Goal: Task Accomplishment & Management: Use online tool/utility

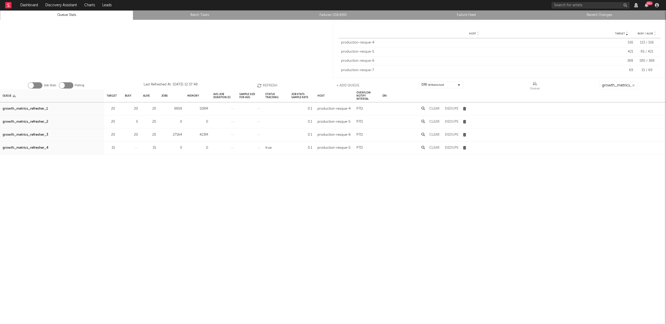
click at [269, 86] on button "Refresh" at bounding box center [267, 85] width 20 height 8
click at [43, 109] on div "growth_metrics_refresher_1" at bounding box center [25, 109] width 45 height 6
click at [38, 133] on div "growth_metrics_refresher_3" at bounding box center [26, 135] width 46 height 6
click at [265, 82] on button "Refresh" at bounding box center [267, 85] width 20 height 8
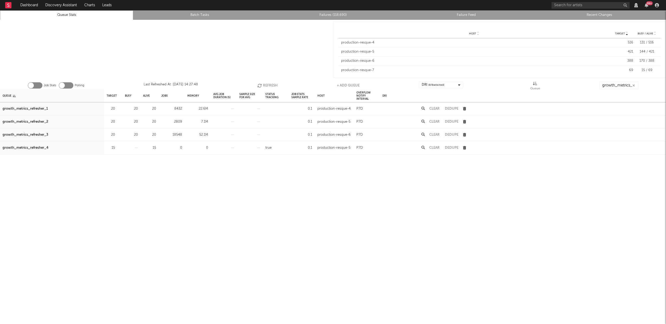
click at [265, 82] on button "Refresh" at bounding box center [267, 85] width 20 height 8
click at [262, 84] on icon "button" at bounding box center [260, 85] width 6 height 4
click at [260, 86] on icon "button" at bounding box center [260, 85] width 6 height 4
click at [264, 83] on button "Refresh" at bounding box center [267, 85] width 20 height 8
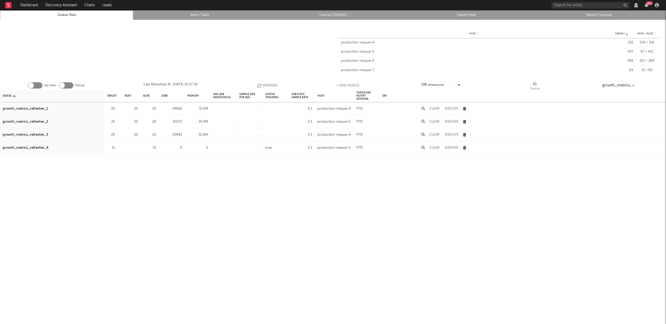
click at [42, 108] on div "growth_metrics_refresher_1" at bounding box center [25, 109] width 45 height 6
click at [37, 122] on div "growth_metrics_refresher_2" at bounding box center [26, 122] width 46 height 6
click at [32, 134] on div "growth_metrics_refresher_3" at bounding box center [26, 135] width 46 height 6
click at [270, 85] on button "Refresh" at bounding box center [267, 85] width 20 height 8
click at [261, 82] on button "Refresh" at bounding box center [266, 85] width 20 height 8
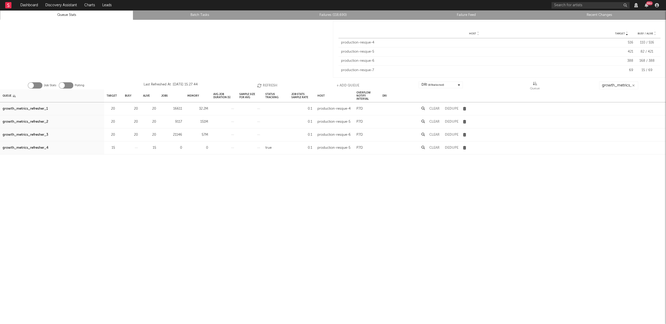
click at [261, 82] on button "Refresh" at bounding box center [267, 85] width 20 height 8
click at [259, 83] on icon "button" at bounding box center [260, 85] width 6 height 4
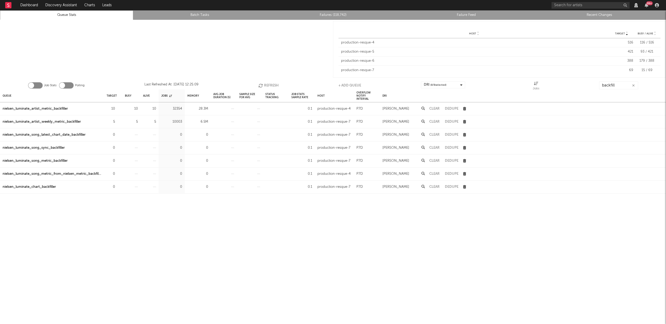
click at [275, 84] on button "Refresh" at bounding box center [268, 85] width 20 height 8
click at [267, 86] on button "Refresh" at bounding box center [268, 85] width 20 height 8
click at [58, 109] on div "nielsen_luminate_artist_metric_backfiller" at bounding box center [35, 109] width 65 height 6
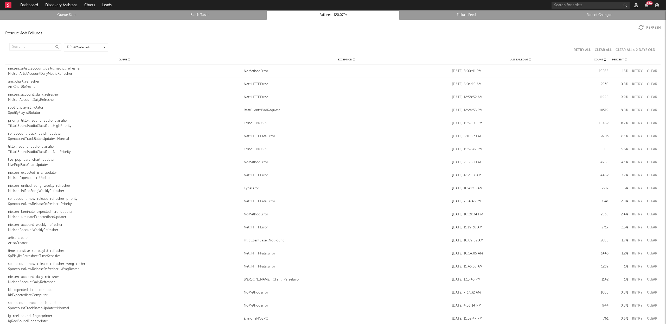
click at [651, 70] on button "Clear" at bounding box center [652, 70] width 12 height 3
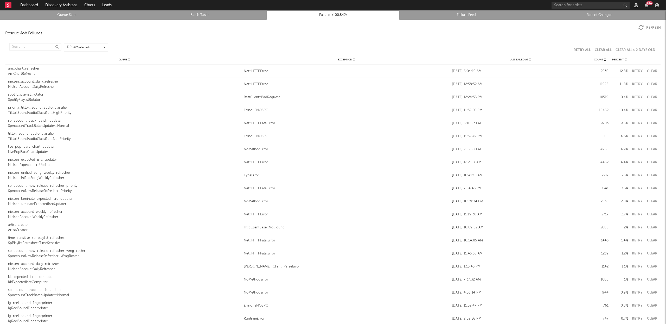
click at [529, 60] on icon at bounding box center [530, 61] width 3 height 2
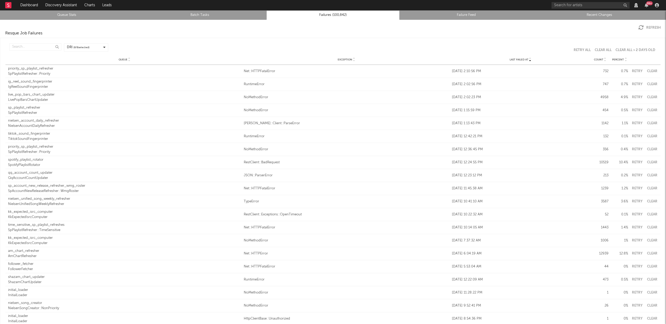
click at [529, 60] on icon at bounding box center [530, 58] width 3 height 2
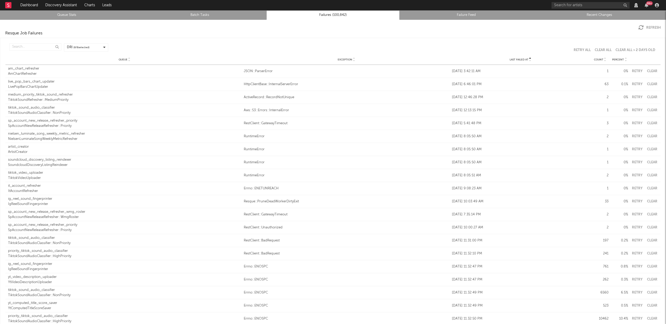
click at [529, 60] on icon at bounding box center [530, 61] width 3 height 2
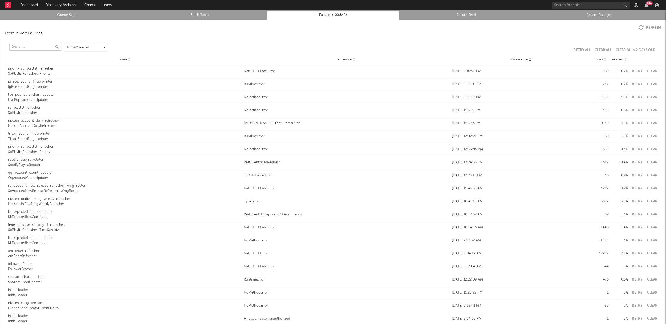
click at [35, 45] on input "text" at bounding box center [35, 46] width 52 height 7
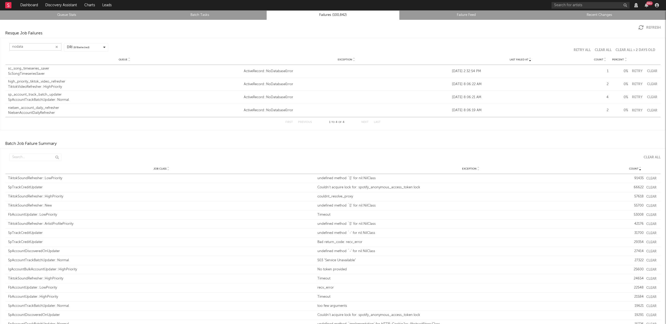
click at [633, 71] on button "Retry" at bounding box center [636, 70] width 13 height 3
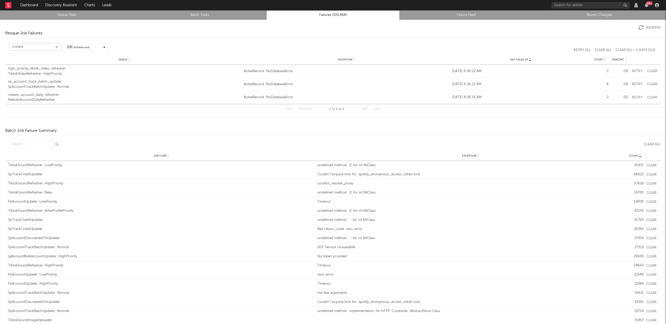
click at [630, 70] on button "Retry" at bounding box center [636, 70] width 13 height 3
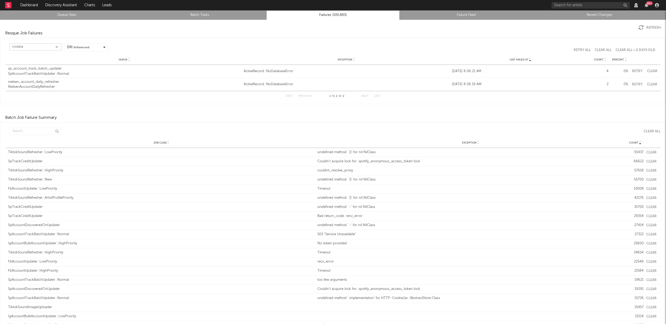
click at [636, 70] on button "Retry" at bounding box center [636, 70] width 13 height 3
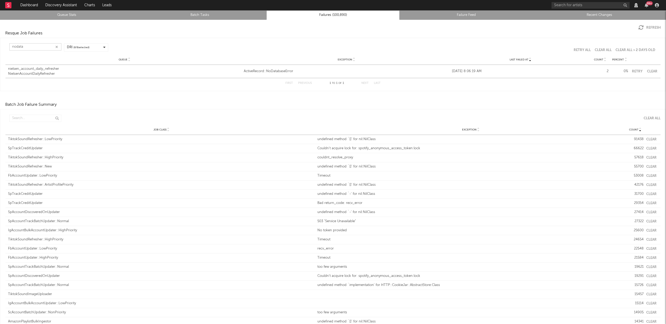
click at [636, 70] on button "Retry" at bounding box center [636, 71] width 13 height 3
click at [31, 45] on input "nodata" at bounding box center [35, 46] width 52 height 7
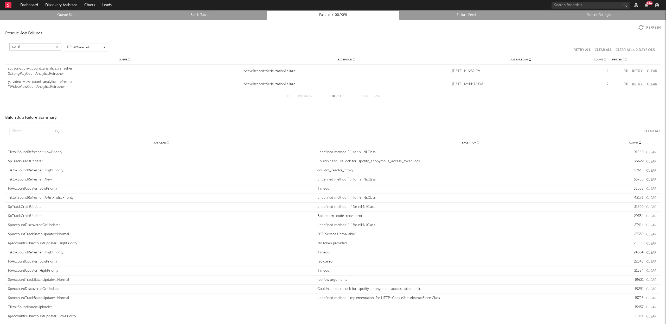
click at [631, 70] on button "Retry" at bounding box center [636, 70] width 13 height 3
type input "serial"
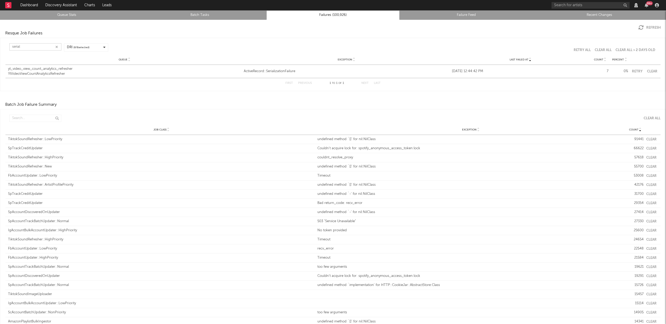
click at [633, 70] on button "Retry" at bounding box center [636, 71] width 13 height 3
click at [24, 45] on input "serial" at bounding box center [35, 46] width 52 height 7
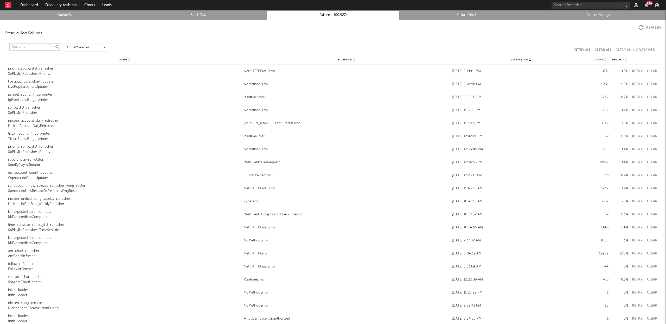
click at [647, 84] on button "Clear" at bounding box center [652, 83] width 12 height 3
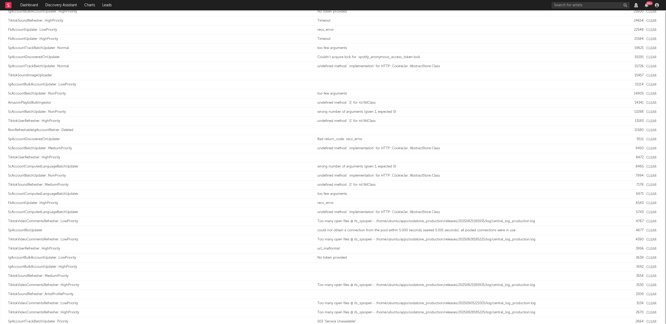
scroll to position [708, 0]
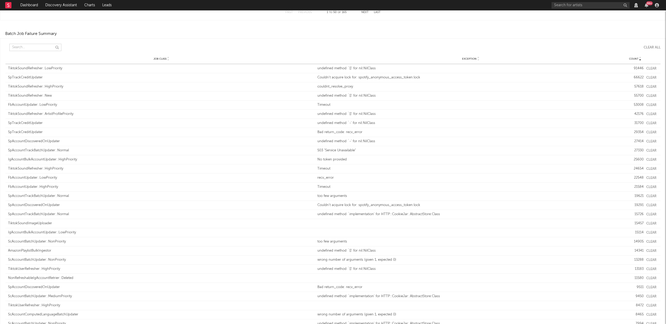
click at [17, 46] on input "text" at bounding box center [35, 47] width 52 height 7
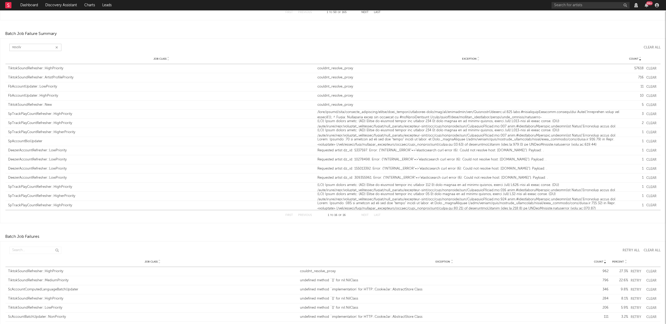
type input "resolve"
click at [56, 47] on icon "button" at bounding box center [56, 47] width 3 height 3
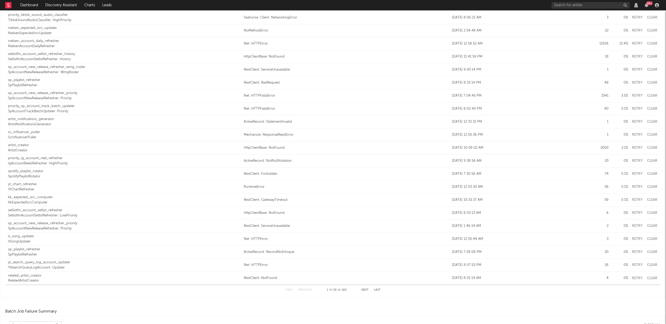
scroll to position [0, 0]
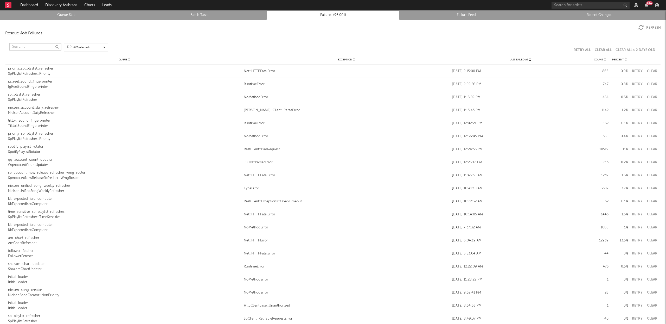
click at [24, 47] on input "text" at bounding box center [35, 46] width 52 height 7
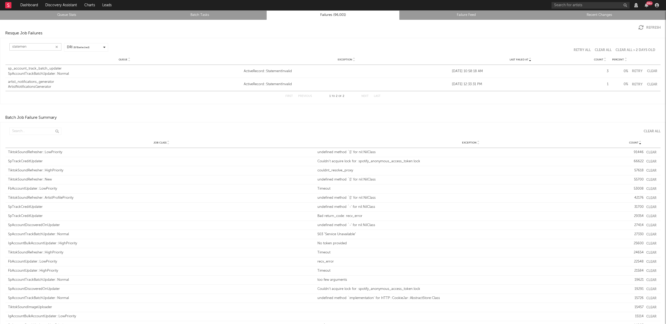
click at [648, 69] on button "Clear" at bounding box center [652, 70] width 12 height 3
type input "statemen"
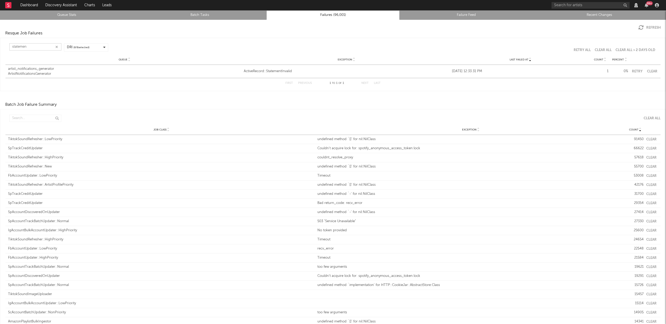
click at [651, 71] on button "Clear" at bounding box center [652, 71] width 12 height 3
click at [646, 72] on button "Clear" at bounding box center [652, 71] width 12 height 3
click at [57, 48] on icon "button" at bounding box center [56, 46] width 3 height 3
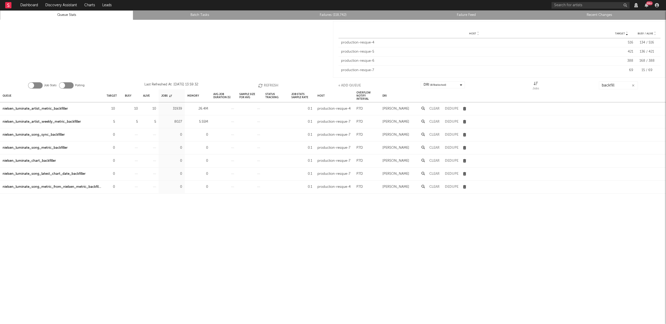
click at [269, 85] on button "Refresh" at bounding box center [268, 85] width 20 height 8
click at [268, 83] on button "Refresh" at bounding box center [268, 85] width 20 height 8
click at [81, 13] on link "Queue Stats" at bounding box center [66, 15] width 127 height 6
click at [269, 81] on button "Refresh" at bounding box center [268, 85] width 20 height 8
click at [268, 86] on button "Refresh" at bounding box center [268, 85] width 20 height 8
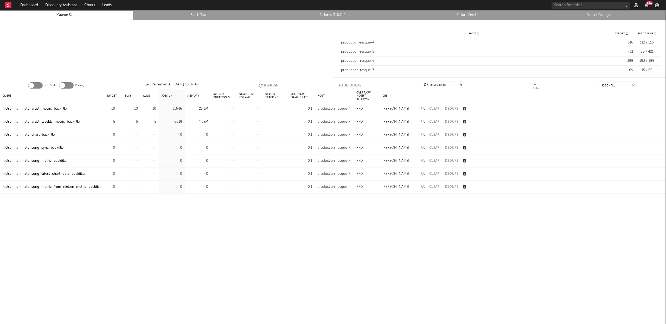
click at [268, 86] on button "Refresh" at bounding box center [268, 85] width 20 height 8
click at [58, 108] on div "nielsen_luminate_artist_metric_backfiller" at bounding box center [35, 109] width 65 height 6
click at [266, 85] on button "Refresh" at bounding box center [268, 85] width 20 height 8
drag, startPoint x: 54, startPoint y: 119, endPoint x: 146, endPoint y: 95, distance: 96.0
click at [54, 119] on div "nielsen_luminate_artist_weekly_metric_backfiller" at bounding box center [42, 122] width 78 height 6
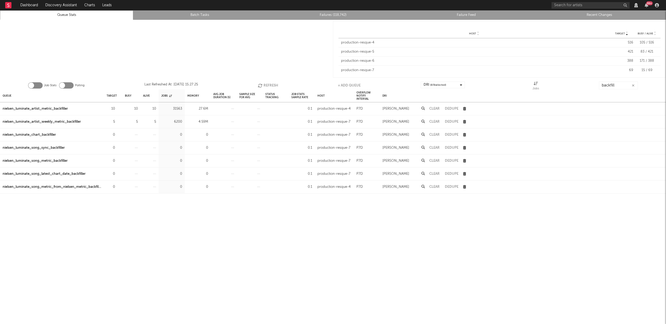
click at [272, 85] on button "Refresh" at bounding box center [268, 85] width 20 height 8
click at [262, 85] on icon "button" at bounding box center [261, 85] width 6 height 4
click at [272, 83] on button "Refresh" at bounding box center [268, 85] width 20 height 8
click at [261, 81] on button "Refresh" at bounding box center [268, 85] width 20 height 8
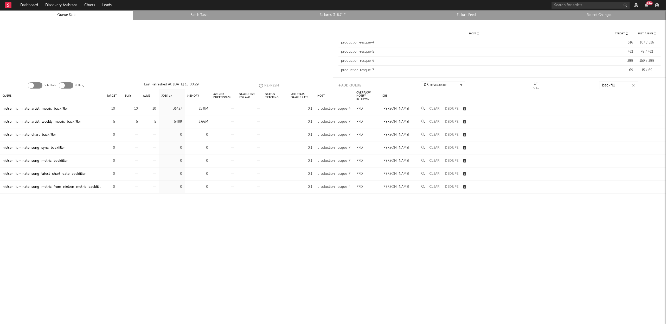
click at [261, 82] on button "Refresh" at bounding box center [268, 85] width 20 height 8
click at [36, 122] on div "nielsen_luminate_artist_weekly_metric_backfiller" at bounding box center [42, 122] width 78 height 6
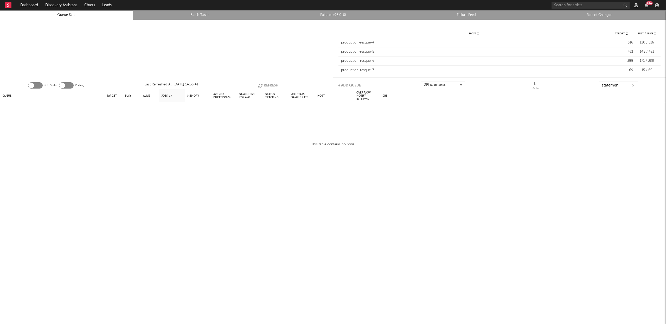
click at [633, 85] on icon "button" at bounding box center [633, 85] width 3 height 3
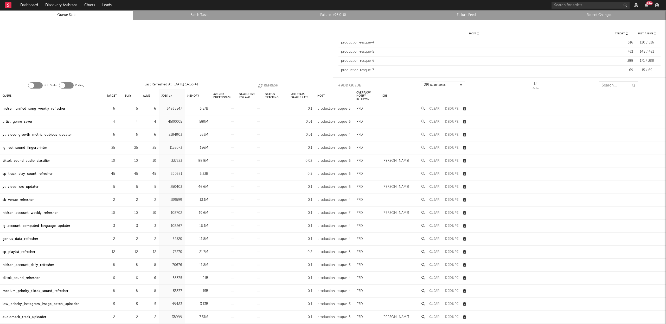
click at [610, 84] on input "text" at bounding box center [618, 85] width 39 height 8
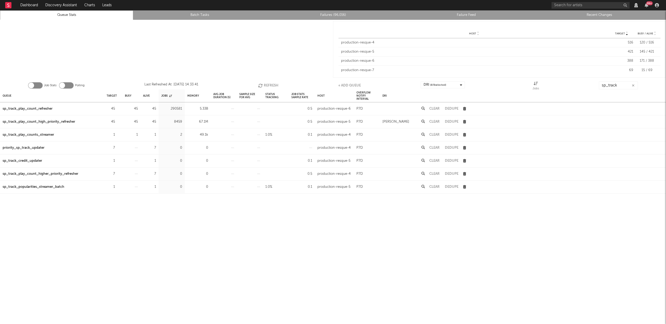
drag, startPoint x: 60, startPoint y: 122, endPoint x: 63, endPoint y: 121, distance: 4.0
click at [60, 122] on div "sp_track_play_count_high_priority_refresher" at bounding box center [39, 122] width 73 height 6
click at [274, 82] on button "Refresh" at bounding box center [268, 85] width 20 height 8
click at [617, 87] on input "sp_track" at bounding box center [618, 85] width 39 height 8
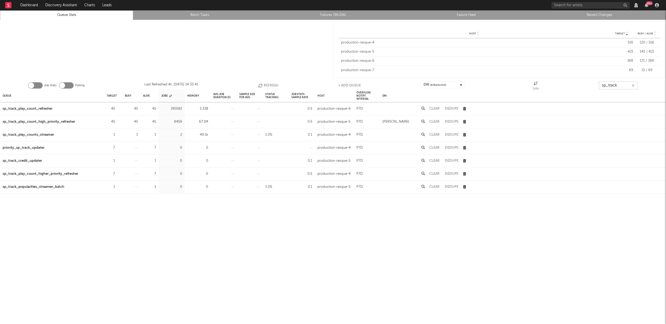
click at [617, 87] on input "sp_track" at bounding box center [618, 85] width 39 height 8
click at [37, 108] on div "audiomack_track_uploader" at bounding box center [25, 109] width 44 height 6
click at [612, 83] on input "audiomack" at bounding box center [618, 85] width 39 height 8
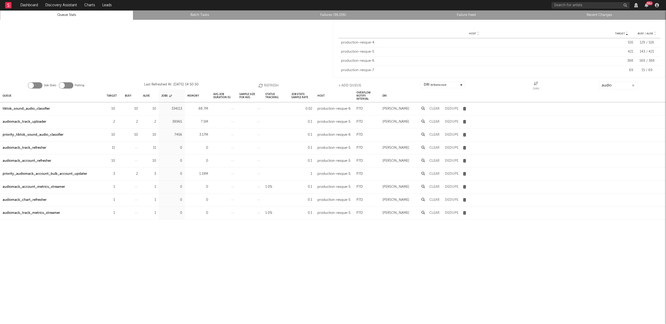
click at [35, 108] on div "tiktok_sound_audio_classifier" at bounding box center [26, 109] width 47 height 6
click at [619, 86] on input "audio" at bounding box center [618, 85] width 39 height 8
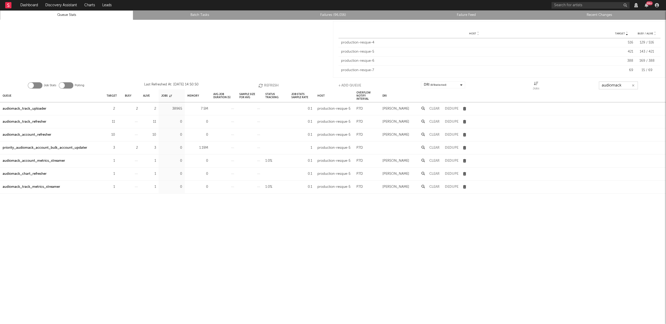
type input "audiomack"
click at [76, 147] on div "priority_audiomack_account_bulk_account_updater" at bounding box center [45, 148] width 85 height 6
click at [272, 82] on button "Refresh" at bounding box center [268, 85] width 20 height 8
click at [271, 83] on button "Refresh" at bounding box center [268, 85] width 20 height 8
click at [632, 84] on icon "button" at bounding box center [633, 85] width 3 height 3
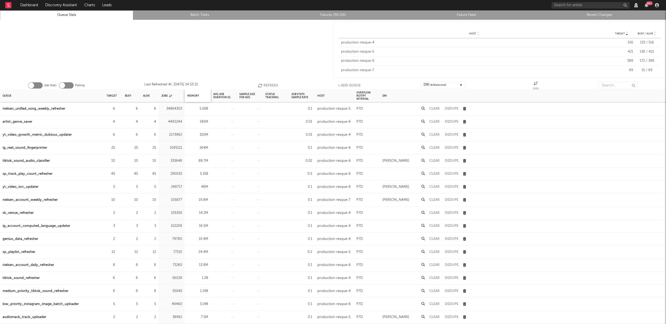
click at [200, 92] on div "Memory" at bounding box center [198, 95] width 26 height 13
click at [196, 94] on div "Memory" at bounding box center [193, 95] width 12 height 11
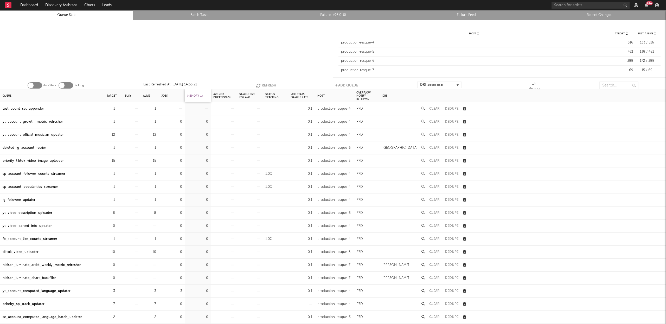
click at [196, 94] on div "Memory" at bounding box center [195, 95] width 16 height 11
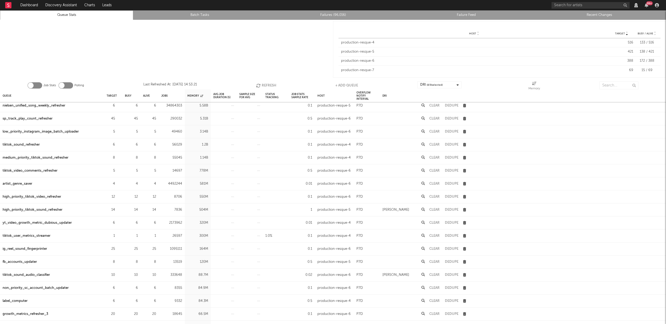
click at [43, 116] on div "sp_track_play_count_refresher" at bounding box center [28, 118] width 50 height 6
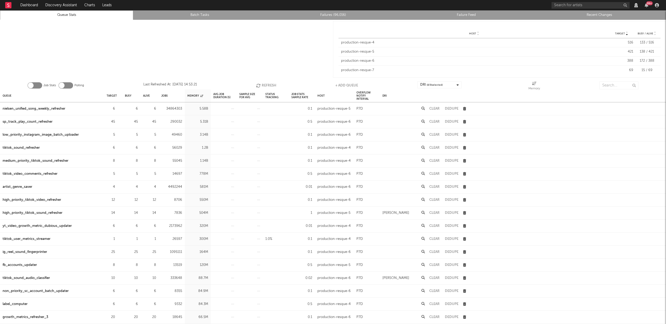
click at [29, 146] on div "tiktok_sound_refresher" at bounding box center [21, 148] width 37 height 6
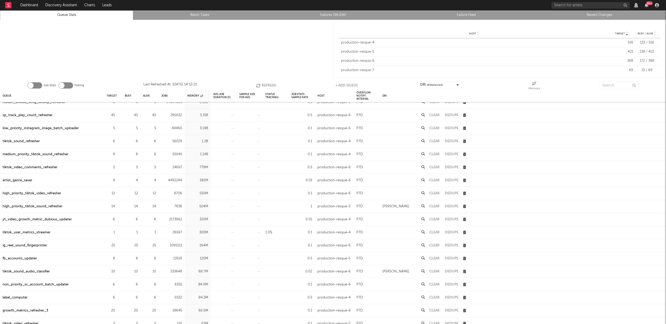
click at [34, 165] on div "tiktok_video_comments_refresher" at bounding box center [30, 167] width 55 height 6
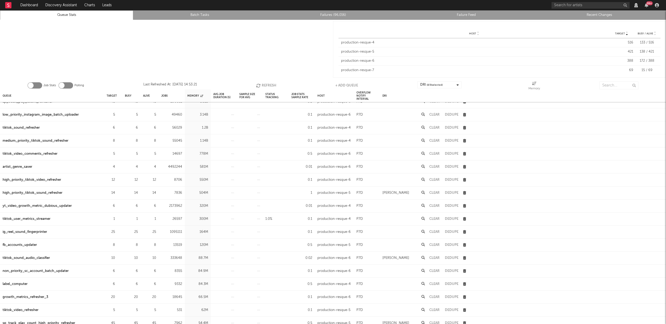
click at [9, 166] on div "artist_genre_saver" at bounding box center [18, 167] width 30 height 6
click at [28, 180] on div "high_priority_tiktok_video_refresher" at bounding box center [32, 180] width 59 height 6
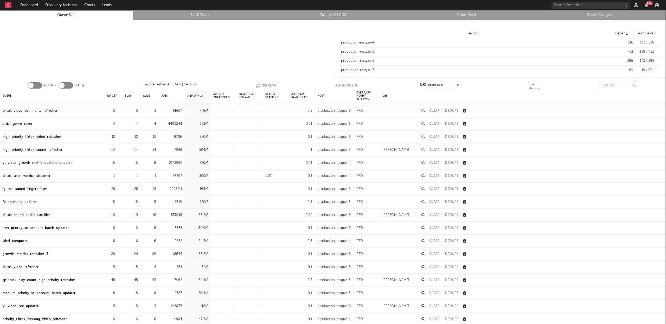
click at [47, 148] on div "high_priority_tiktok_sound_refresher" at bounding box center [33, 150] width 60 height 6
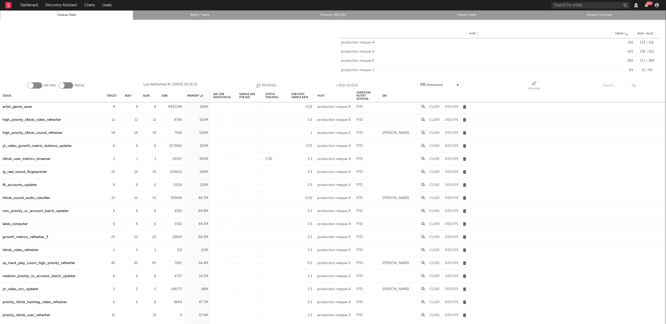
click at [37, 146] on div "yt_video_growth_metric_dubious_updater" at bounding box center [37, 146] width 69 height 6
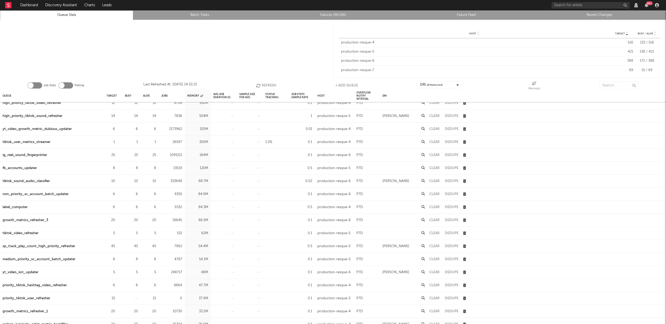
click at [28, 167] on div "fb_accounts_updater" at bounding box center [20, 168] width 34 height 6
click at [607, 87] on input "text" at bounding box center [618, 85] width 39 height 8
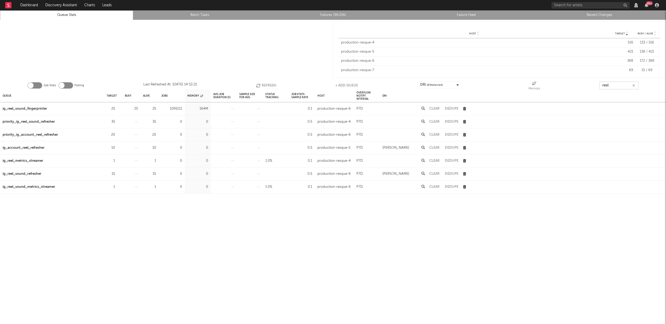
type input "reel"
click at [26, 108] on div "ig_reel_sound_fingerprinter" at bounding box center [25, 109] width 44 height 6
click at [33, 108] on div "ig_reel_sound_fingerprinter" at bounding box center [25, 109] width 44 height 6
click at [633, 86] on icon "button" at bounding box center [633, 85] width 3 height 3
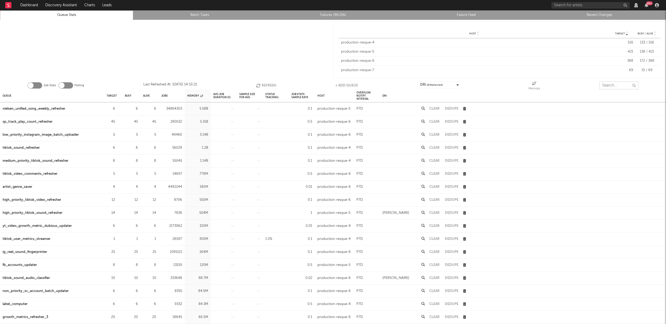
click at [606, 86] on input "text" at bounding box center [618, 85] width 39 height 8
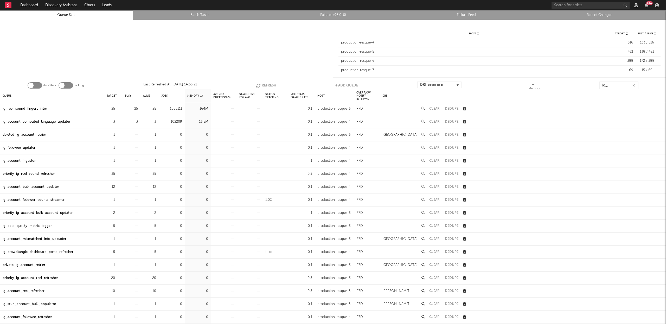
click at [44, 120] on div "ig_account_computed_language_updater" at bounding box center [37, 122] width 68 height 6
click at [613, 85] on input "ig_" at bounding box center [618, 85] width 39 height 8
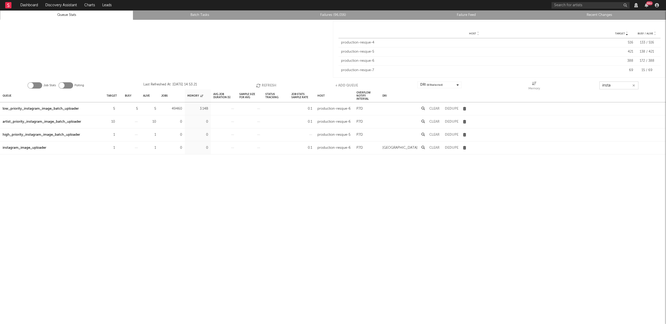
type input "insta"
click at [40, 109] on div "low_priority_instagram_image_batch_uploader" at bounding box center [41, 109] width 76 height 6
click at [633, 85] on icon "button" at bounding box center [633, 85] width 3 height 3
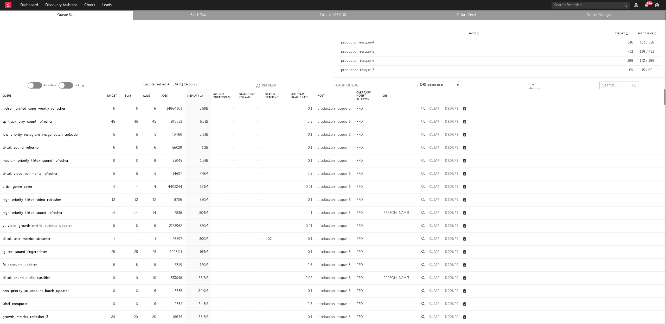
click at [607, 83] on input "text" at bounding box center [618, 85] width 39 height 8
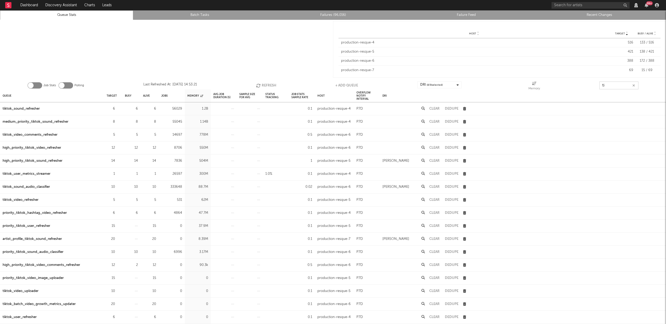
type input "t"
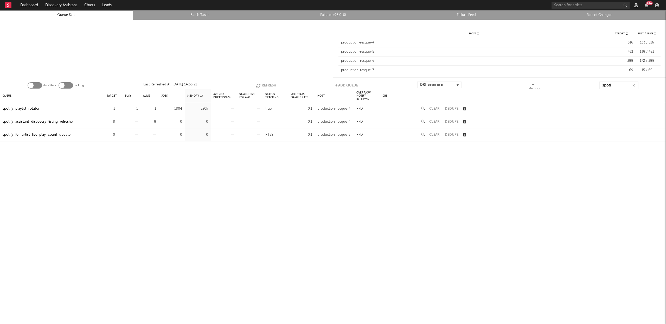
click at [28, 108] on div "spotify_playlist_rotator" at bounding box center [21, 109] width 37 height 6
click at [619, 87] on input "spoti" at bounding box center [618, 85] width 39 height 8
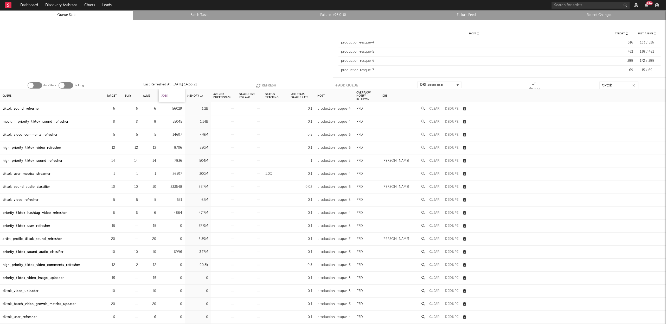
click at [166, 93] on div "Jobs" at bounding box center [164, 95] width 7 height 11
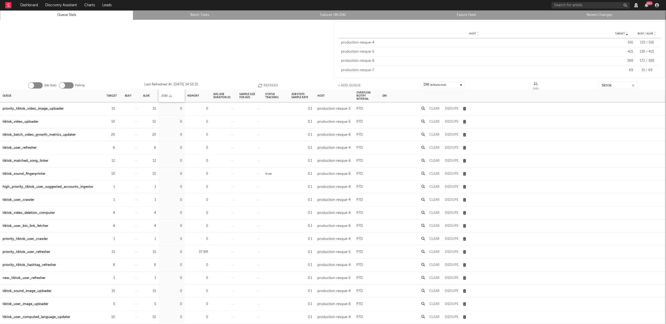
click at [166, 93] on div "Jobs" at bounding box center [166, 95] width 11 height 11
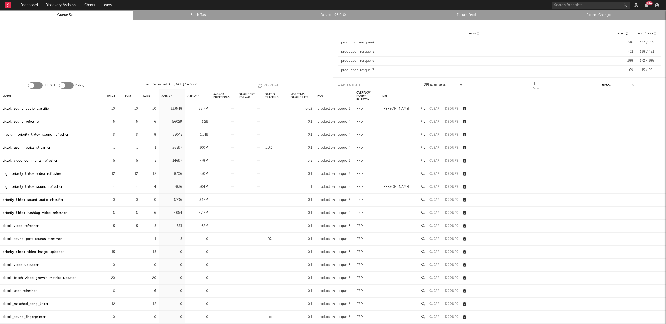
click at [40, 109] on div "tiktok_sound_audio_classifier" at bounding box center [26, 109] width 47 height 6
click at [25, 122] on div "tiktok_sound_refresher" at bounding box center [21, 122] width 37 height 6
click at [35, 136] on div "medium_priority_tiktok_sound_refresher" at bounding box center [36, 135] width 66 height 6
click at [33, 148] on div "tiktok_user_metrics_streamer" at bounding box center [27, 148] width 48 height 6
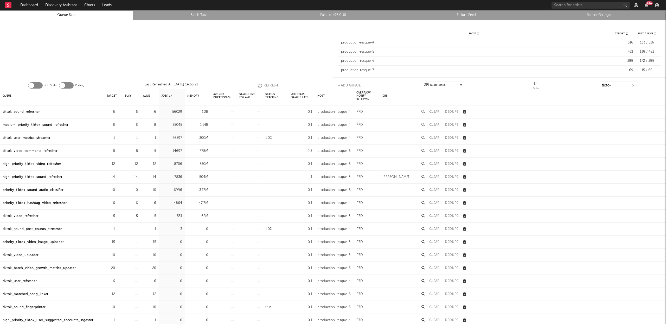
click at [32, 163] on div "high_priority_tiktok_video_refresher" at bounding box center [32, 164] width 59 height 6
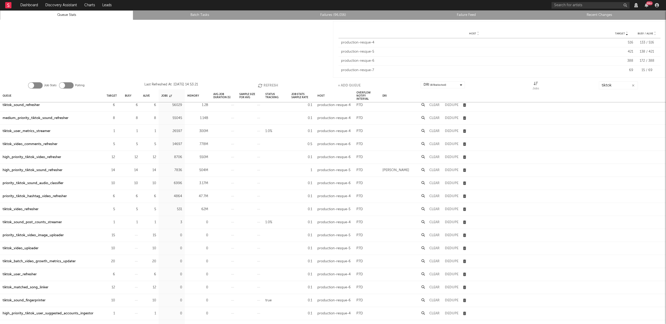
click at [41, 169] on div "high_priority_tiktok_sound_refresher" at bounding box center [33, 170] width 60 height 6
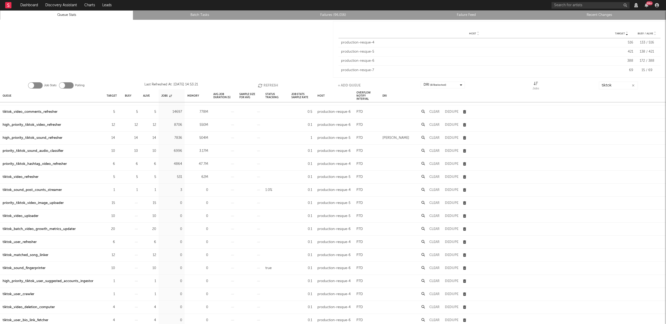
click at [45, 165] on div "priority_tiktok_hashtag_video_refresher" at bounding box center [35, 164] width 64 height 6
click at [30, 177] on div "tiktok_video_refresher" at bounding box center [21, 177] width 36 height 6
click at [48, 148] on div "tiktok_sound_post_counts_streamer" at bounding box center [32, 149] width 59 height 6
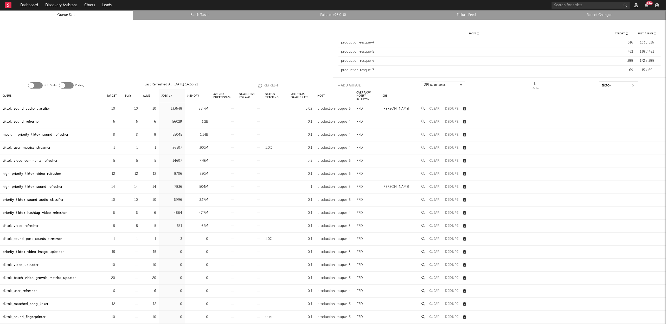
click at [613, 85] on input "tiktok" at bounding box center [618, 85] width 39 height 8
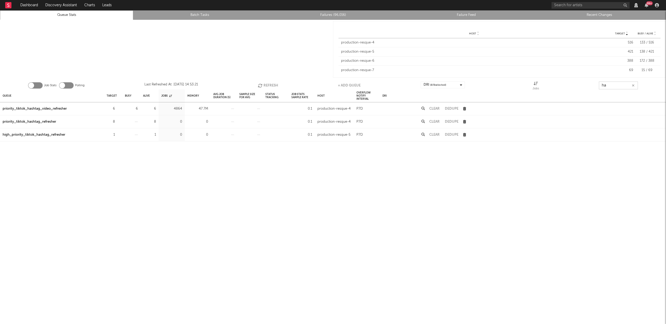
type input "h"
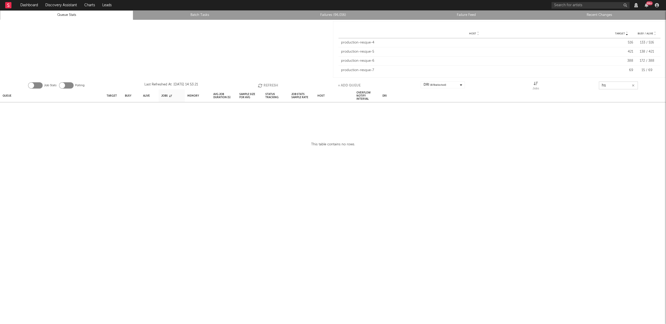
type input "h"
type input "j"
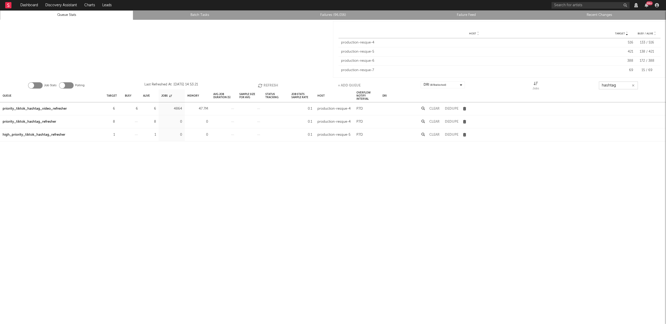
click at [268, 84] on button "Refresh" at bounding box center [268, 85] width 20 height 8
click at [262, 85] on icon "button" at bounding box center [261, 85] width 6 height 4
click at [48, 107] on div "priority_tiktok_hashtag_video_refresher" at bounding box center [35, 109] width 64 height 6
click at [436, 108] on button "Clear" at bounding box center [434, 108] width 10 height 3
click at [259, 85] on icon "button" at bounding box center [261, 85] width 6 height 4
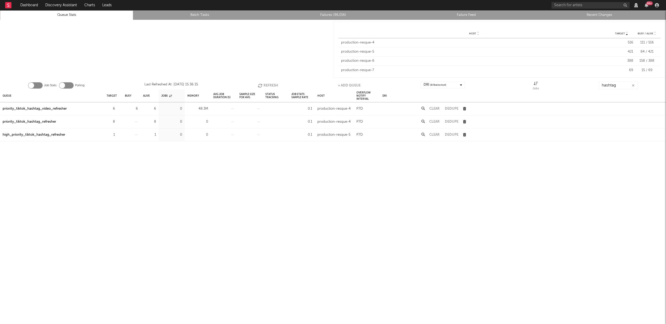
click at [262, 84] on icon "button" at bounding box center [261, 85] width 6 height 4
click at [271, 83] on button "Refresh" at bounding box center [268, 85] width 20 height 8
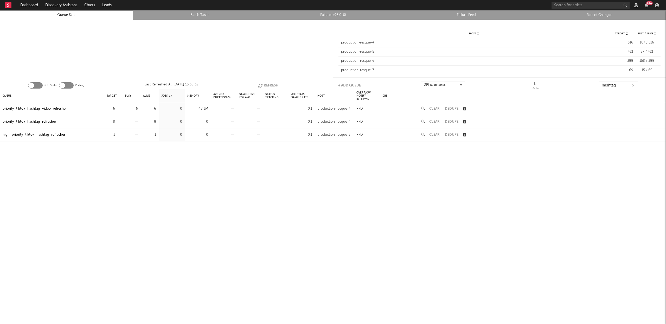
click at [271, 86] on button "Refresh" at bounding box center [268, 85] width 20 height 8
click at [271, 84] on button "Refresh" at bounding box center [268, 85] width 20 height 8
click at [274, 85] on button "Refresh" at bounding box center [268, 85] width 20 height 8
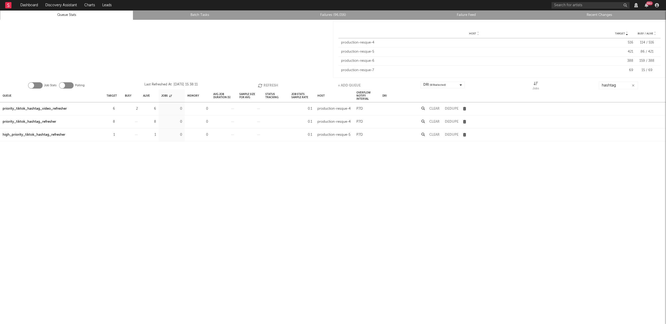
click at [267, 82] on button "Refresh" at bounding box center [268, 85] width 20 height 8
click at [269, 84] on button "Refresh" at bounding box center [268, 85] width 20 height 8
click at [267, 84] on button "Refresh" at bounding box center [268, 85] width 20 height 8
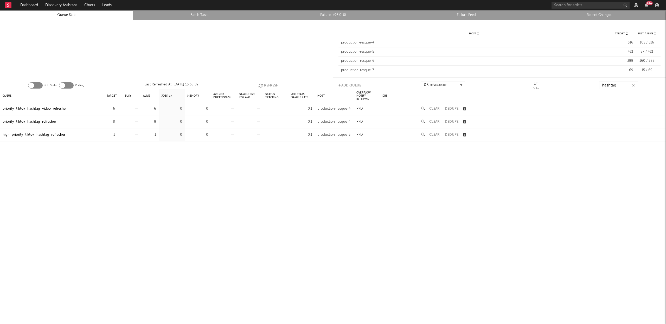
click at [267, 84] on button "Refresh" at bounding box center [268, 85] width 20 height 8
click at [267, 83] on button "Refresh" at bounding box center [268, 85] width 20 height 8
click at [262, 84] on icon "button" at bounding box center [261, 85] width 6 height 4
click at [612, 82] on input "hashtag" at bounding box center [618, 85] width 39 height 8
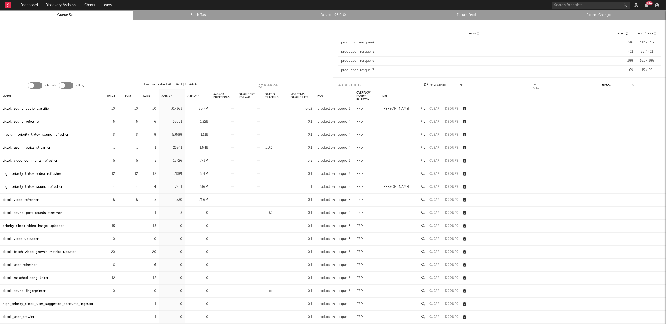
type input "tiktok"
click at [23, 199] on div "tiktok_video_refresher" at bounding box center [21, 200] width 36 height 6
click at [43, 173] on div "high_priority_tiktok_video_refresher" at bounding box center [32, 174] width 59 height 6
click at [27, 121] on div "tiktok_sound_refresher" at bounding box center [21, 122] width 37 height 6
click at [29, 158] on div "tiktok_video_comments_refresher" at bounding box center [30, 161] width 55 height 6
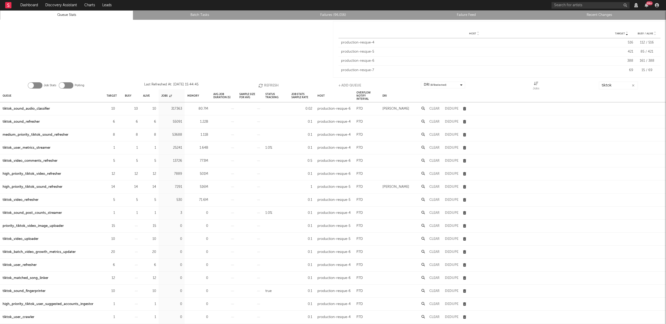
click at [33, 185] on div "high_priority_tiktok_sound_refresher" at bounding box center [33, 187] width 60 height 6
click at [33, 121] on div "tiktok_sound_refresher" at bounding box center [21, 122] width 37 height 6
click at [54, 173] on div "high_priority_tiktok_video_refresher" at bounding box center [32, 174] width 59 height 6
click at [50, 186] on div "high_priority_tiktok_sound_refresher" at bounding box center [33, 187] width 60 height 6
drag, startPoint x: 51, startPoint y: 225, endPoint x: 74, endPoint y: 216, distance: 24.7
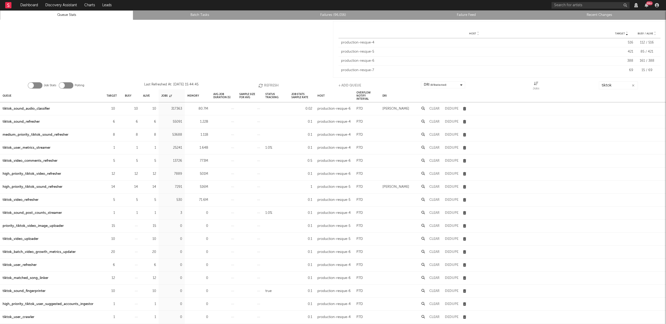
click at [51, 225] on div "priority_tiktok_video_image_uploader" at bounding box center [33, 226] width 61 height 6
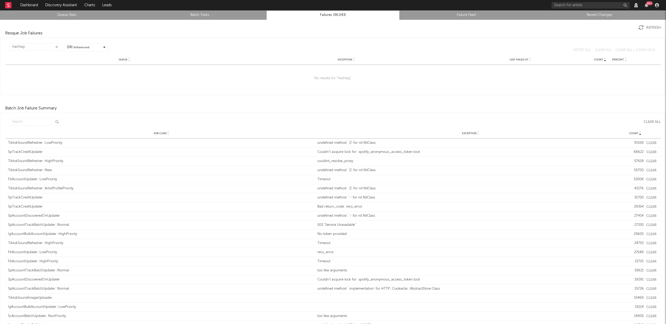
click at [55, 47] on button "button" at bounding box center [57, 46] width 4 height 5
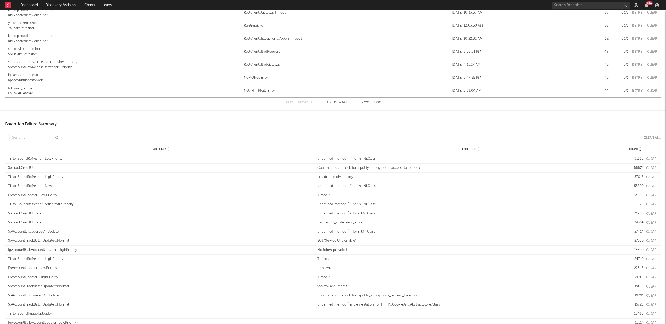
scroll to position [646, 0]
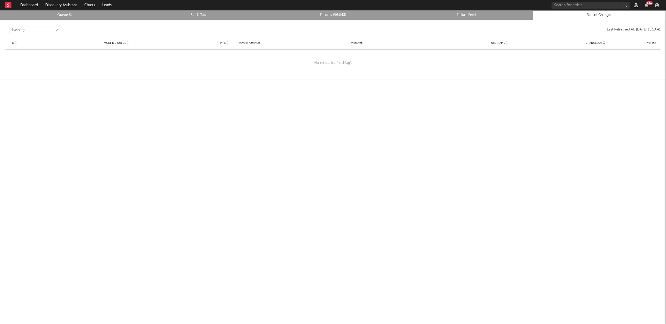
click at [56, 31] on icon "button" at bounding box center [56, 30] width 3 height 3
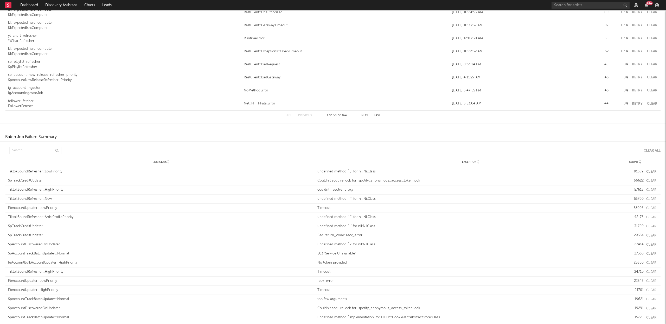
scroll to position [702, 0]
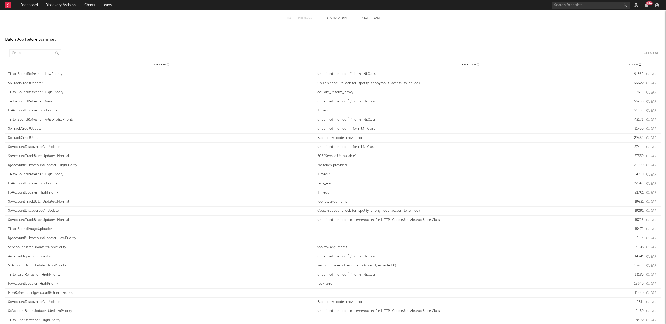
click at [636, 62] on div "Job Class Exception Count" at bounding box center [332, 64] width 655 height 10
click at [639, 64] on icon at bounding box center [640, 63] width 3 height 2
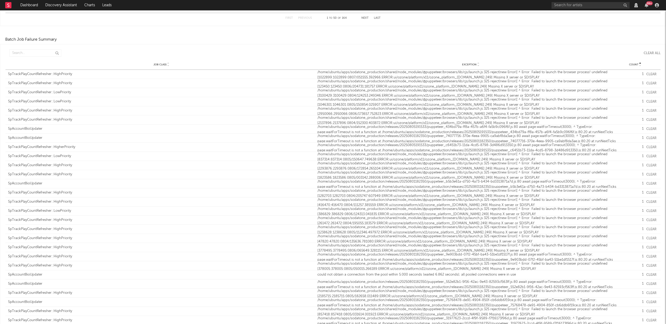
click at [639, 66] on icon at bounding box center [640, 65] width 3 height 2
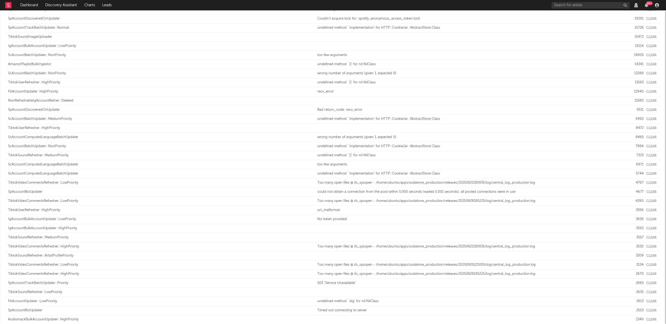
scroll to position [689, 0]
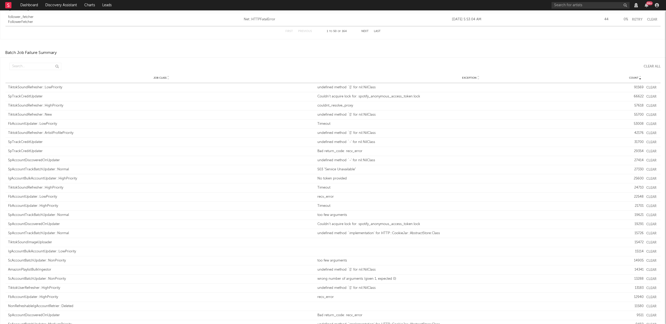
click at [651, 87] on button "Clear" at bounding box center [651, 87] width 10 height 3
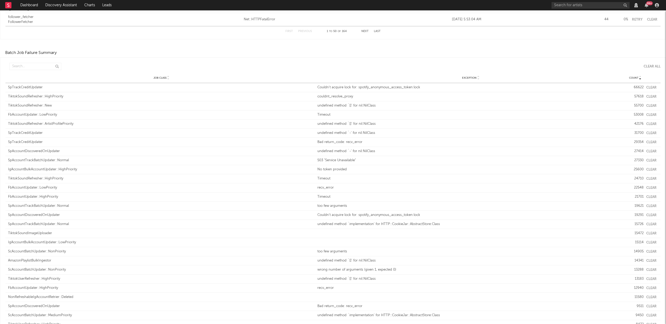
click at [648, 87] on button "Clear" at bounding box center [651, 87] width 10 height 3
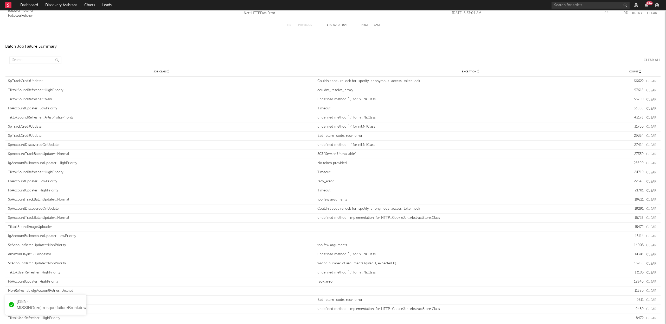
scroll to position [698, 0]
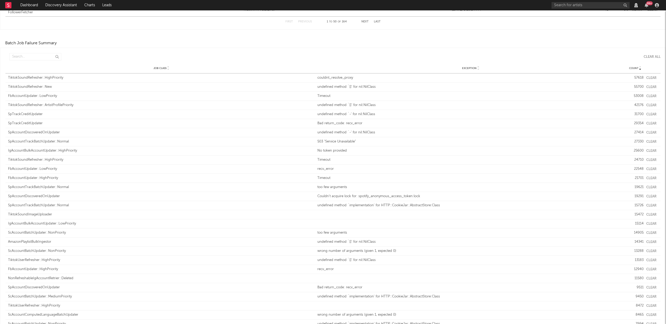
click at [648, 77] on button "Clear" at bounding box center [651, 77] width 10 height 3
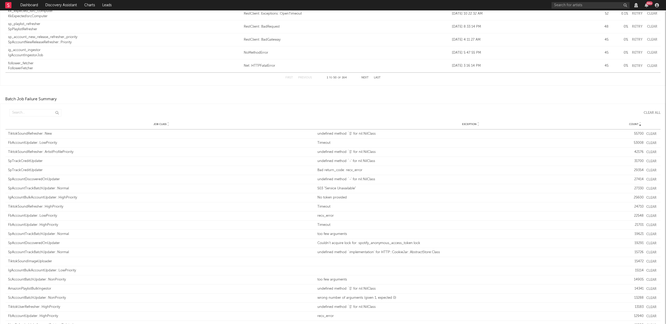
scroll to position [646, 0]
click at [649, 129] on button "Clear" at bounding box center [651, 130] width 10 height 3
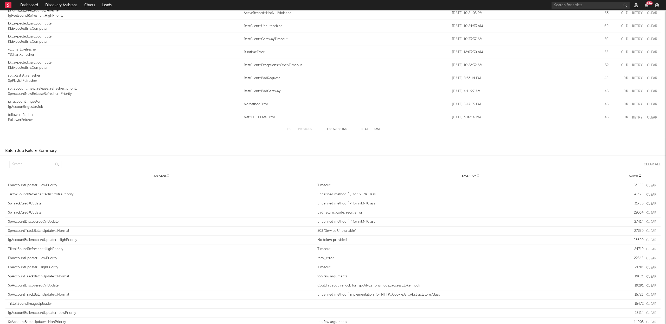
scroll to position [657, 0]
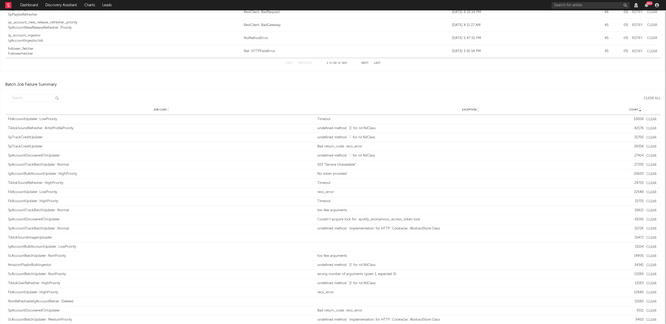
click at [651, 118] on button "Clear" at bounding box center [651, 119] width 10 height 3
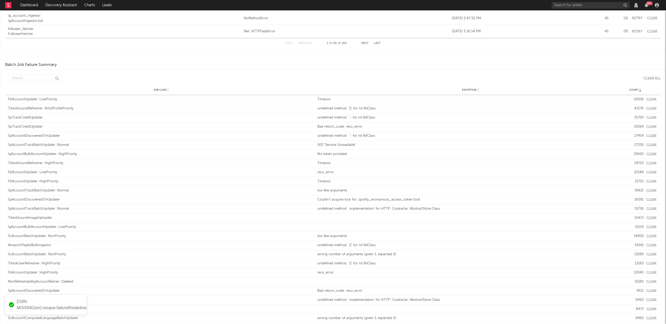
scroll to position [646, 0]
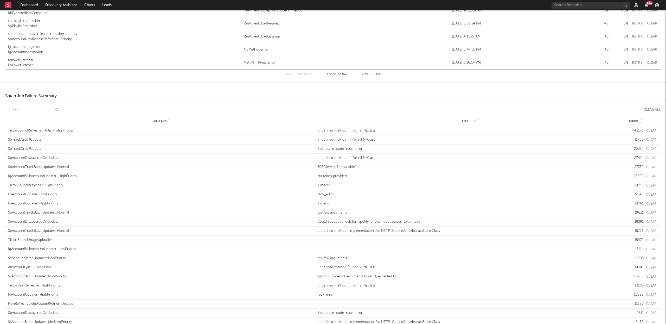
click at [649, 130] on button "Clear" at bounding box center [651, 130] width 10 height 3
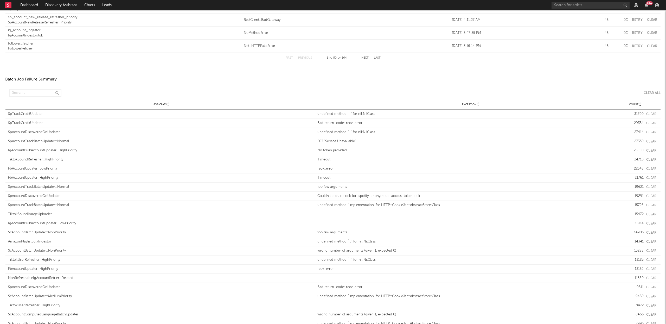
scroll to position [666, 0]
click at [650, 109] on button "Clear" at bounding box center [651, 110] width 10 height 3
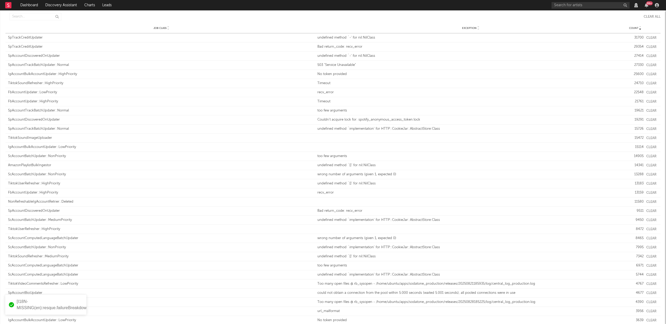
scroll to position [722, 0]
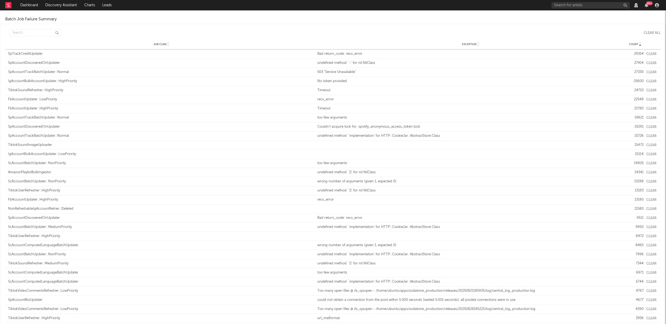
click at [650, 53] on button "Clear" at bounding box center [651, 53] width 10 height 3
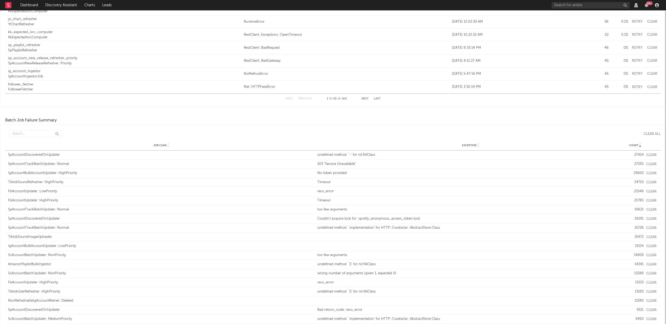
scroll to position [628, 0]
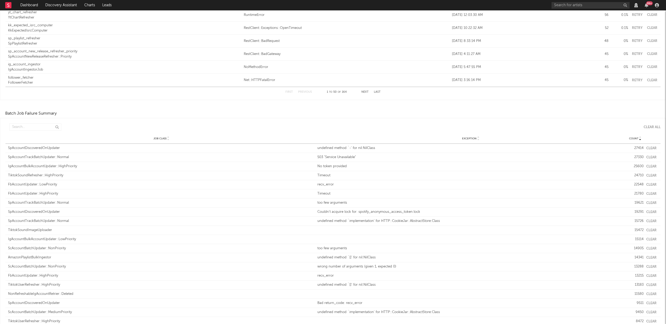
click at [648, 146] on div "Job Class SpAccountDiscoveredOnUpdater Exception undefined method `-' for nil:N…" at bounding box center [332, 148] width 655 height 9
click at [648, 147] on button "Clear" at bounding box center [651, 147] width 10 height 3
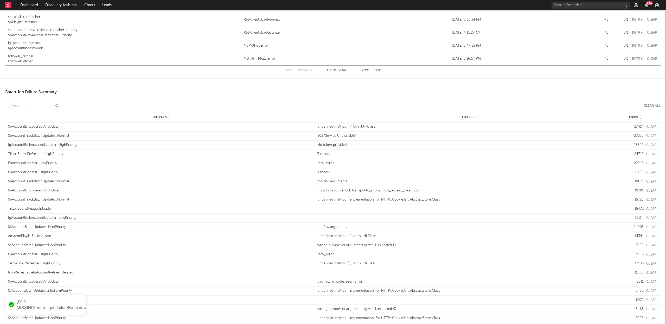
scroll to position [667, 0]
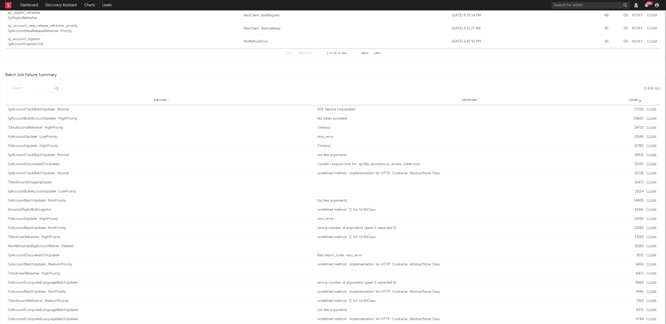
click at [649, 109] on button "Clear" at bounding box center [651, 109] width 10 height 3
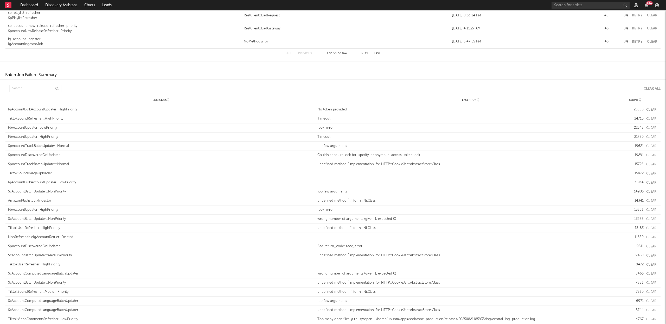
scroll to position [656, 0]
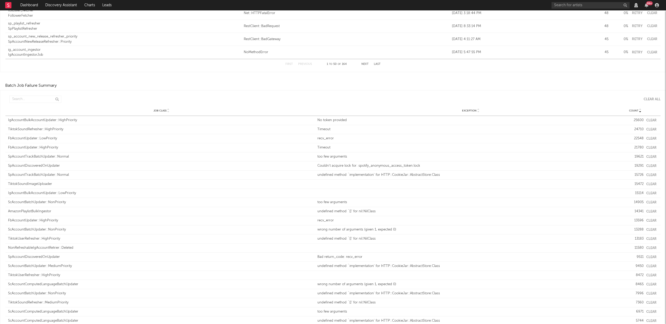
click at [649, 119] on button "Clear" at bounding box center [651, 120] width 10 height 3
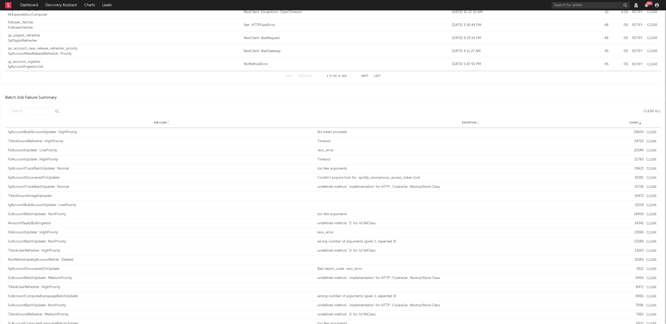
scroll to position [641, 0]
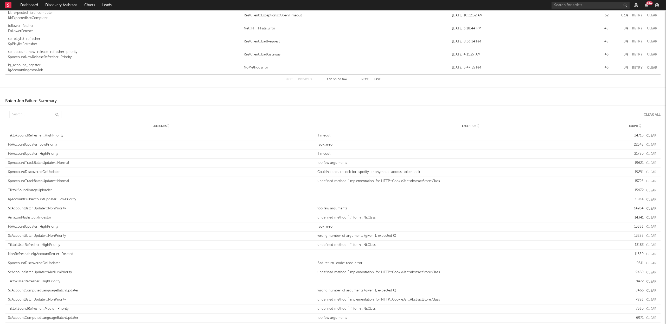
click at [646, 134] on button "Clear" at bounding box center [651, 135] width 10 height 3
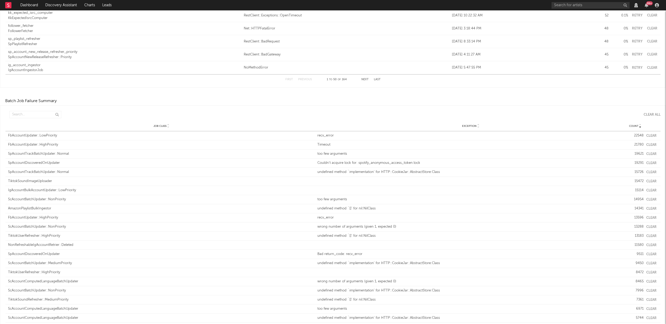
click at [650, 135] on button "Clear" at bounding box center [651, 135] width 10 height 3
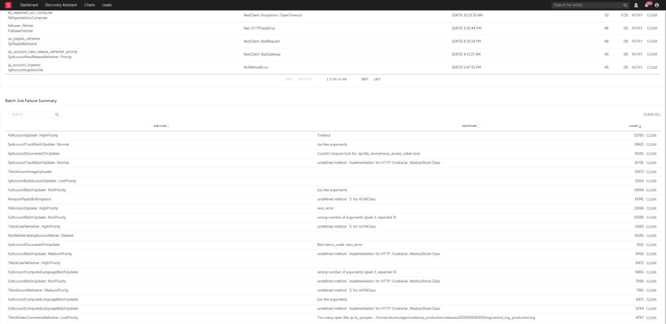
click at [647, 133] on div "Job Class FbAccountUpdater::HighPriority Exception Timeout Count 21780 Clear" at bounding box center [332, 135] width 655 height 9
click at [647, 134] on button "Clear" at bounding box center [651, 135] width 10 height 3
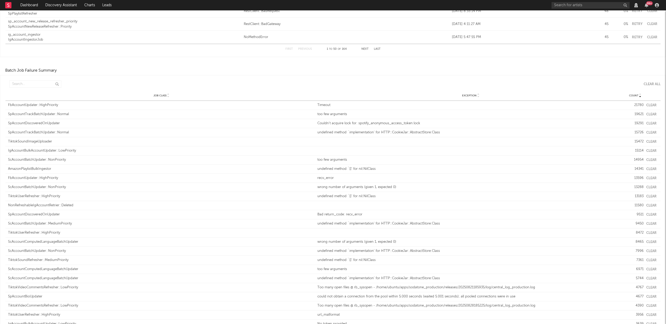
scroll to position [668, 0]
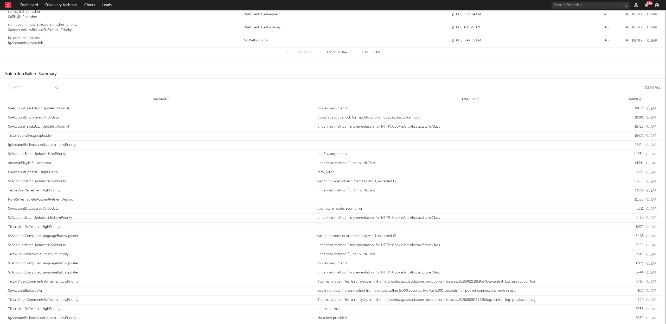
click at [647, 108] on button "Clear" at bounding box center [651, 108] width 10 height 3
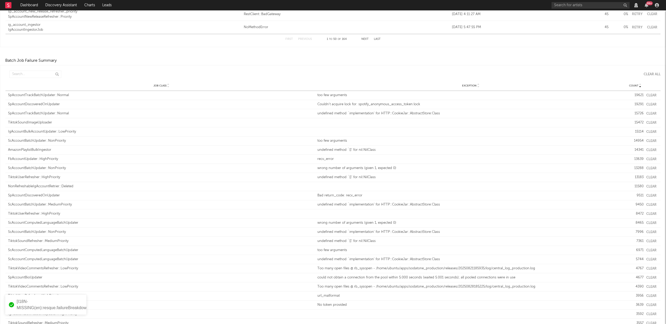
scroll to position [684, 0]
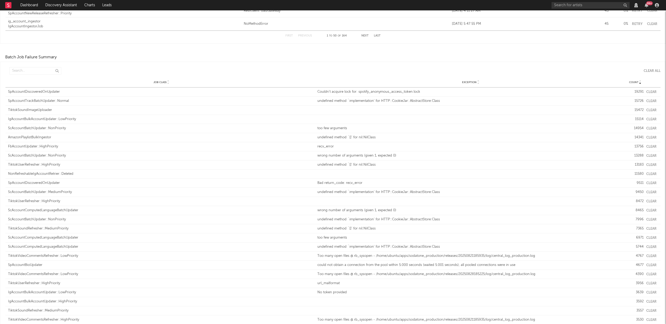
click at [651, 91] on button "Clear" at bounding box center [651, 91] width 10 height 3
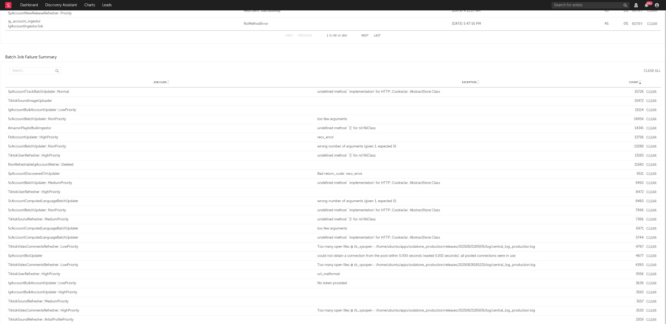
click at [647, 91] on button "Clear" at bounding box center [651, 91] width 10 height 3
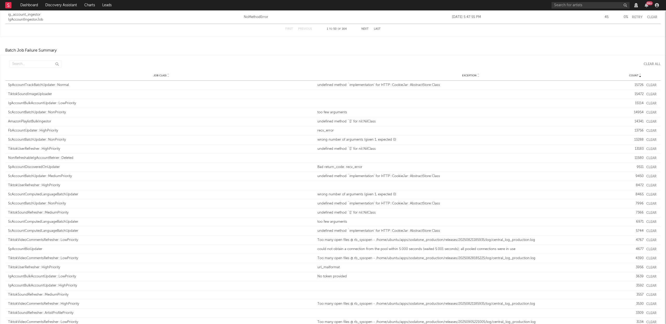
scroll to position [685, 0]
click at [651, 91] on button "Clear" at bounding box center [651, 91] width 10 height 3
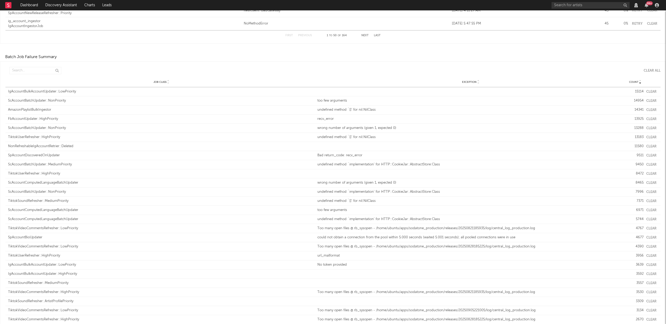
click at [650, 93] on button "Clear" at bounding box center [651, 91] width 10 height 3
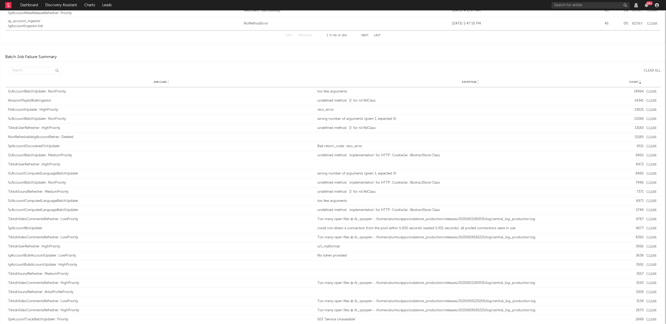
scroll to position [688, 0]
click at [647, 87] on button "Clear" at bounding box center [651, 88] width 10 height 3
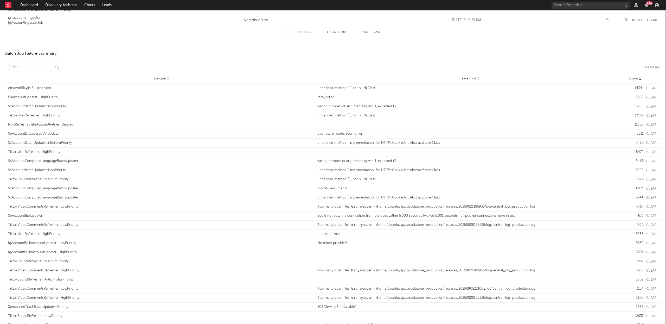
click at [650, 87] on button "Clear" at bounding box center [651, 88] width 10 height 3
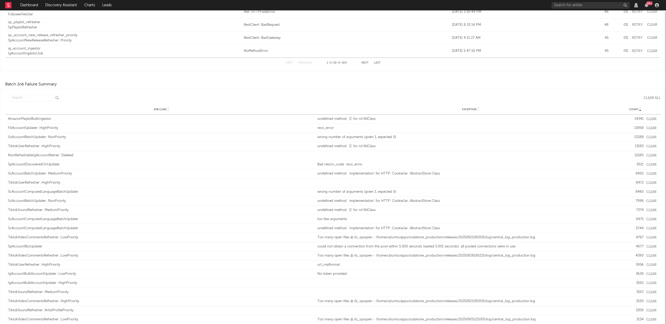
scroll to position [661, 0]
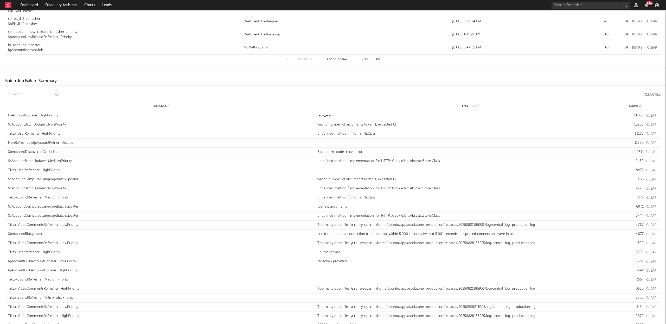
click at [646, 114] on button "Clear" at bounding box center [651, 115] width 10 height 3
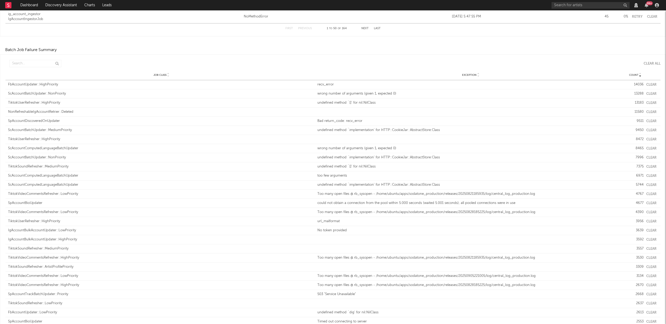
scroll to position [688, 0]
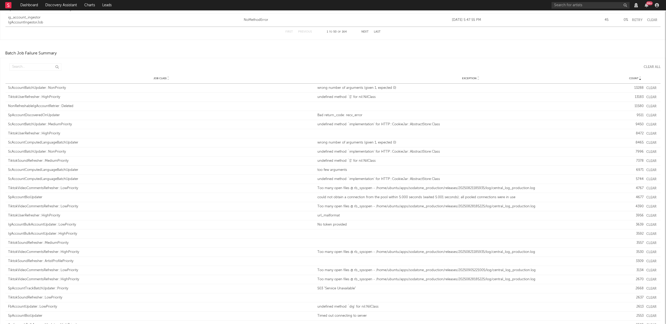
click at [647, 88] on button "Clear" at bounding box center [651, 87] width 10 height 3
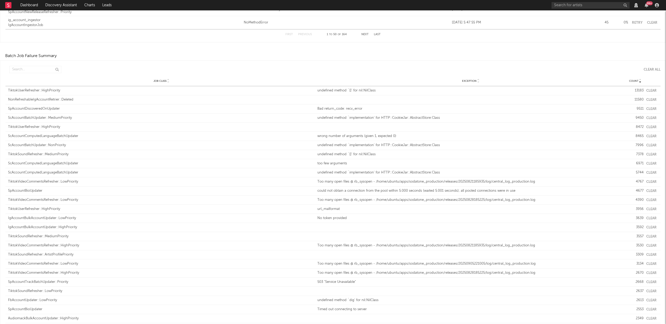
scroll to position [671, 0]
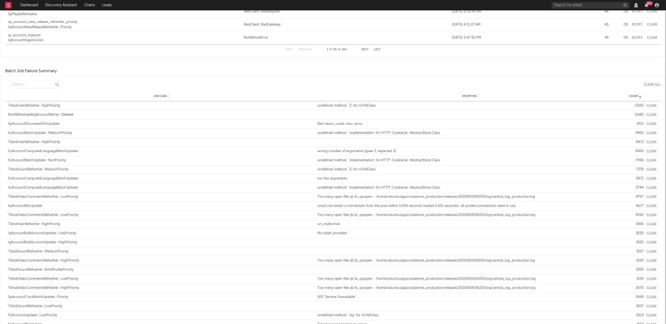
click at [650, 105] on button "Clear" at bounding box center [651, 105] width 10 height 3
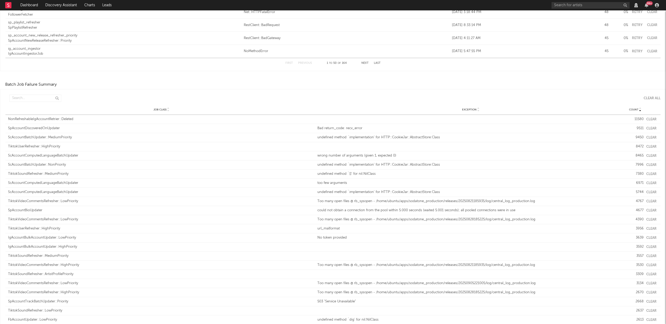
scroll to position [673, 0]
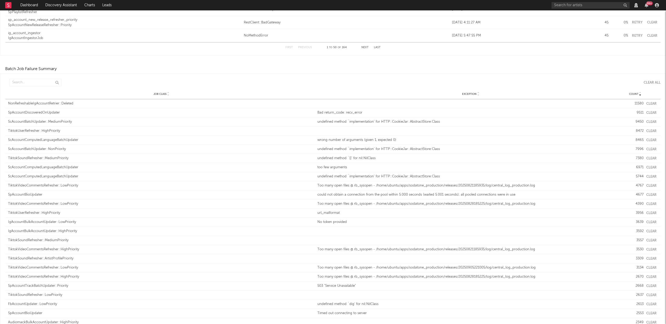
click at [649, 102] on button "Clear" at bounding box center [651, 103] width 10 height 3
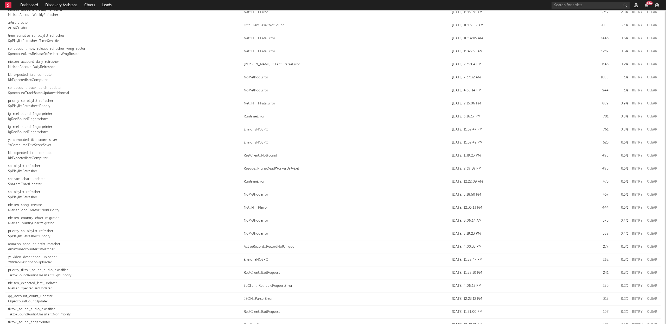
scroll to position [0, 0]
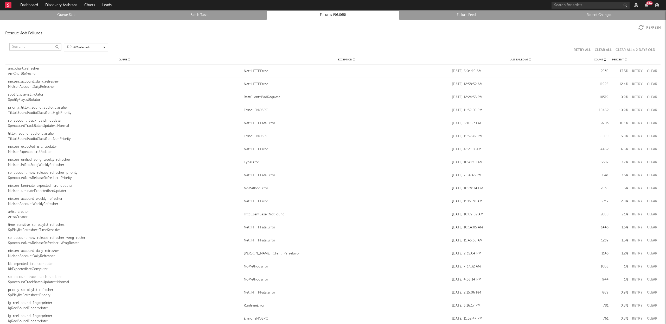
click at [19, 46] on input "text" at bounding box center [35, 46] width 52 height 7
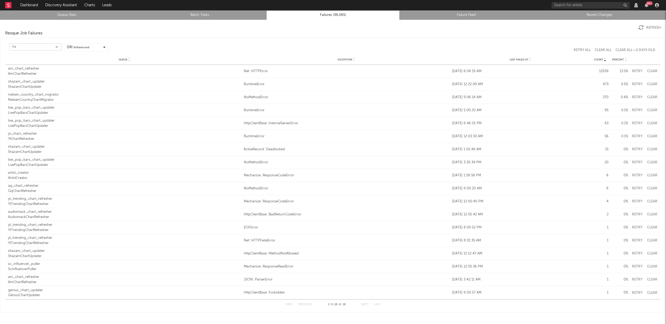
type input "h"
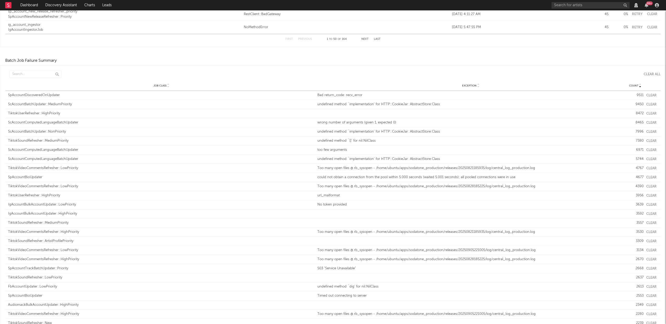
scroll to position [710, 0]
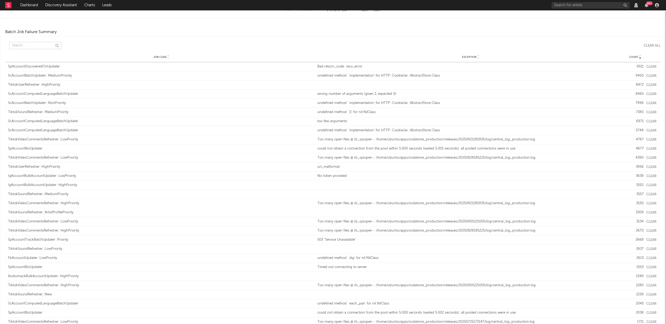
click at [32, 47] on input "text" at bounding box center [35, 45] width 52 height 7
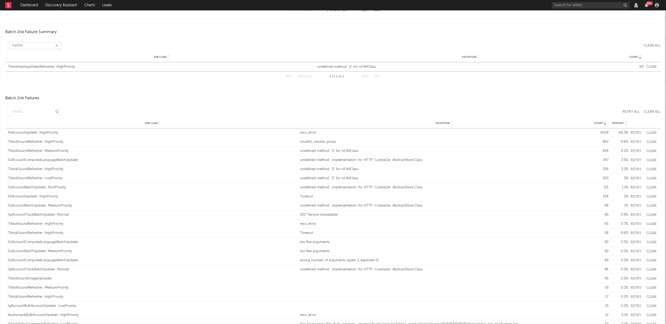
type input "hashta"
click at [20, 114] on input "text" at bounding box center [35, 111] width 52 height 7
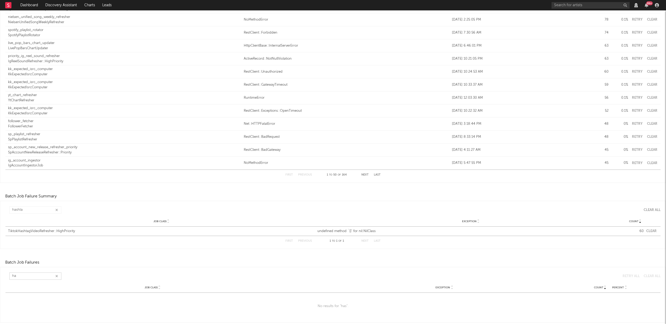
type input "h"
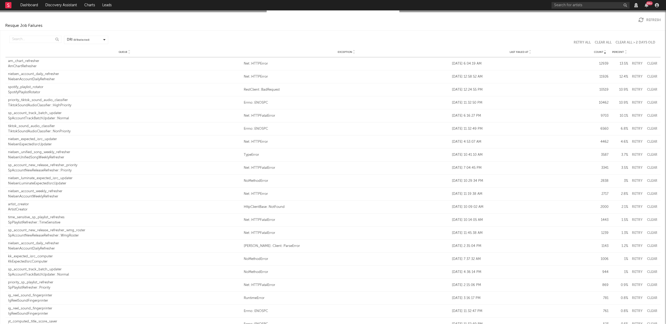
scroll to position [0, 0]
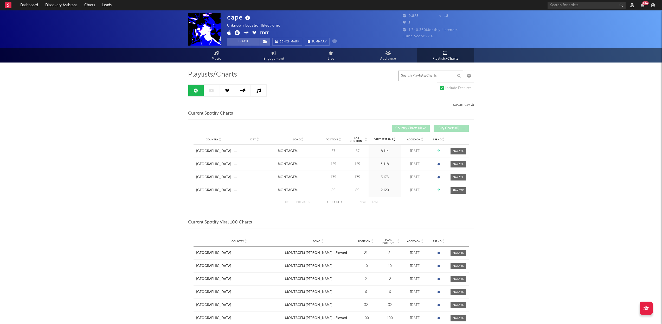
click at [419, 76] on input "text" at bounding box center [430, 75] width 65 height 10
type input "o"
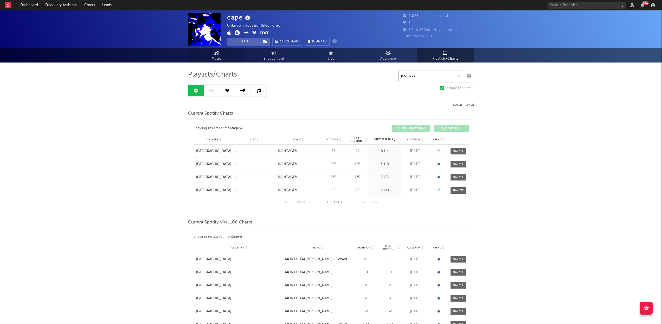
type input "montagem"
click at [217, 58] on span "Music" at bounding box center [217, 59] width 10 height 6
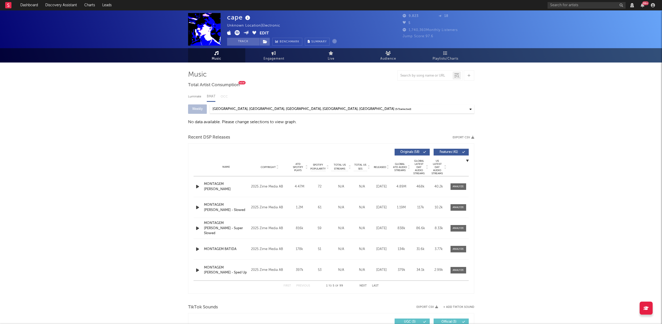
select select "View all"
click at [422, 77] on input "text" at bounding box center [425, 76] width 55 height 4
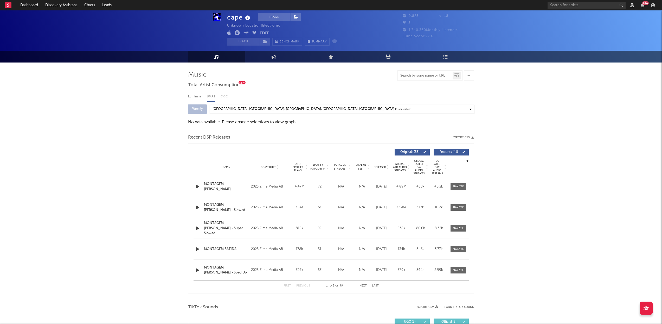
scroll to position [20, 0]
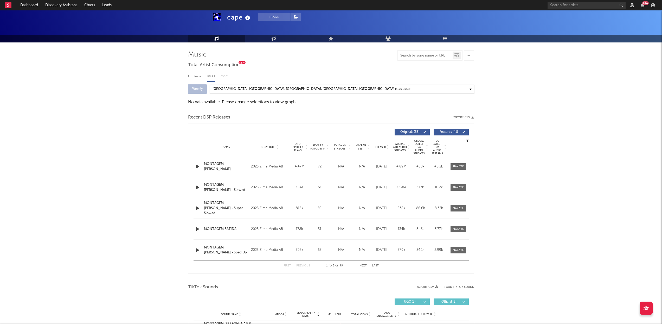
click at [197, 166] on icon "button" at bounding box center [197, 166] width 5 height 7
click at [328, 316] on div at bounding box center [331, 316] width 65 height 1
click at [258, 316] on button "button" at bounding box center [256, 316] width 5 height 13
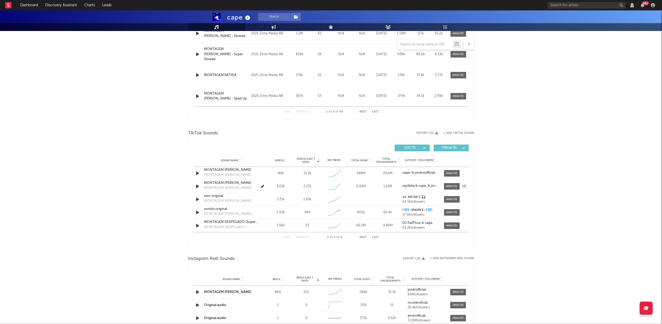
scroll to position [177, 0]
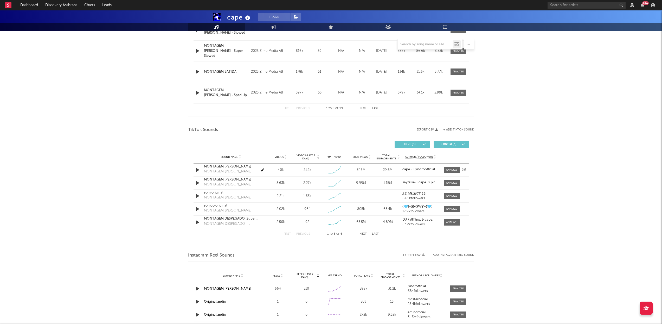
click at [229, 167] on div "MONTAGEM [PERSON_NAME]" at bounding box center [231, 166] width 54 height 5
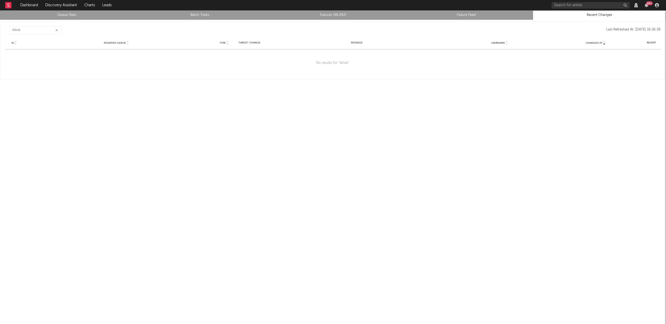
click at [55, 30] on button "button" at bounding box center [57, 30] width 4 height 5
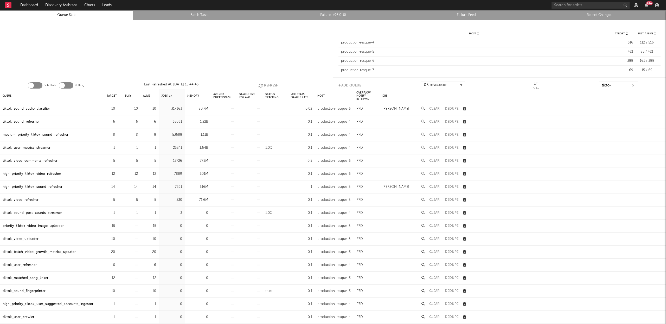
click at [41, 185] on div "high_priority_tiktok_sound_refresher" at bounding box center [33, 187] width 60 height 6
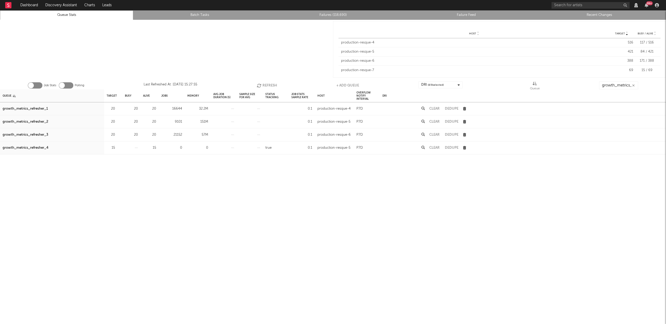
click at [261, 85] on icon "button" at bounding box center [260, 85] width 6 height 4
click at [262, 83] on button "Refresh" at bounding box center [267, 85] width 20 height 8
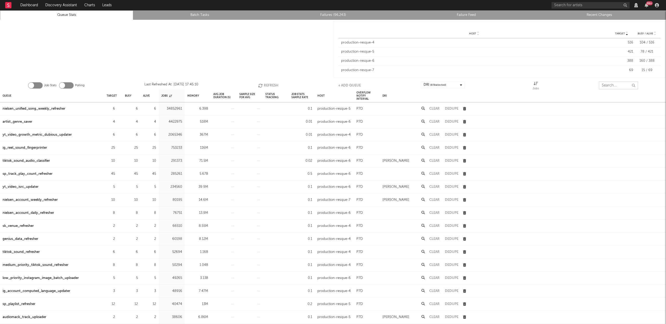
click at [614, 88] on input "text" at bounding box center [618, 85] width 39 height 8
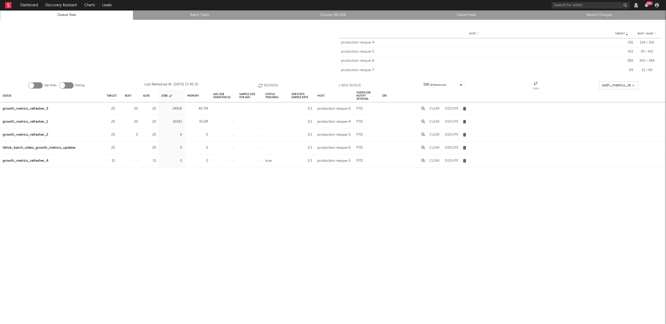
scroll to position [0, 6]
type input "growth_metrics_ref"
click at [8, 94] on div "Queue" at bounding box center [7, 95] width 9 height 11
click at [270, 85] on button "Refresh" at bounding box center [267, 85] width 20 height 8
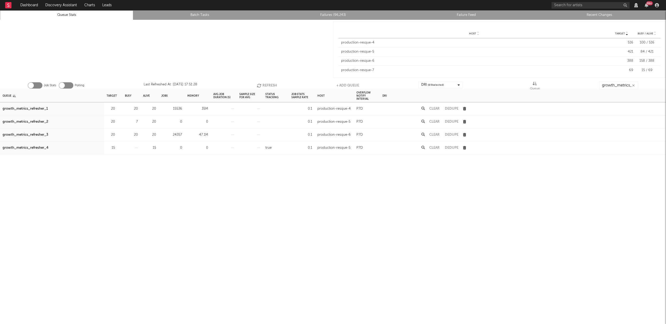
click at [270, 85] on button "Refresh" at bounding box center [267, 85] width 20 height 8
click at [270, 85] on button "Refresh" at bounding box center [266, 85] width 20 height 8
click at [29, 107] on div "growth_metrics_refresher_1" at bounding box center [25, 109] width 45 height 6
click at [34, 120] on div "growth_metrics_refresher_2" at bounding box center [26, 122] width 46 height 6
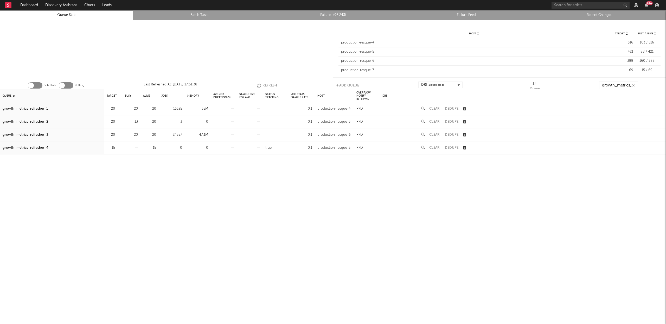
click at [36, 135] on div "growth_metrics_refresher_3" at bounding box center [26, 135] width 46 height 6
click at [224, 58] on div at bounding box center [166, 49] width 333 height 59
click at [268, 84] on button "Refresh" at bounding box center [267, 85] width 20 height 8
click at [269, 82] on button "Refresh" at bounding box center [266, 85] width 20 height 8
click at [269, 82] on button "Refresh" at bounding box center [267, 85] width 20 height 8
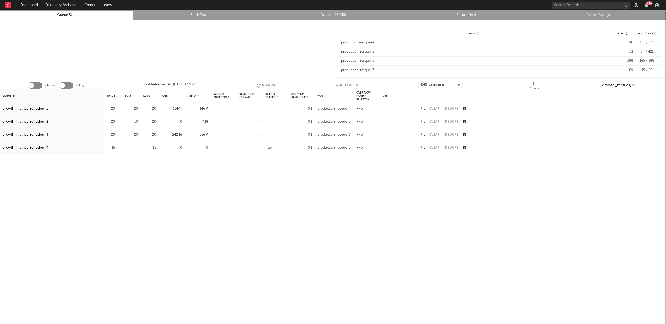
click at [269, 82] on button "Refresh" at bounding box center [266, 85] width 20 height 8
click at [263, 85] on button "Refresh" at bounding box center [267, 85] width 20 height 8
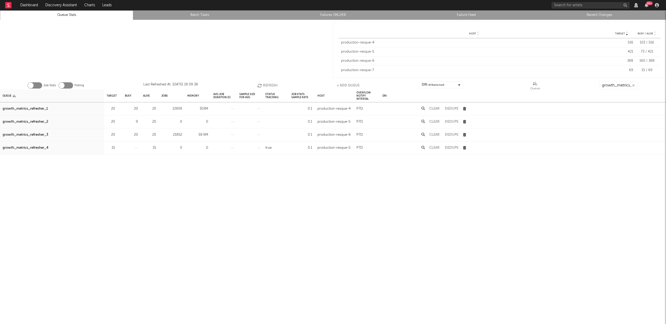
click at [275, 83] on button "Refresh" at bounding box center [267, 85] width 20 height 8
click at [271, 83] on button "Refresh" at bounding box center [267, 85] width 20 height 8
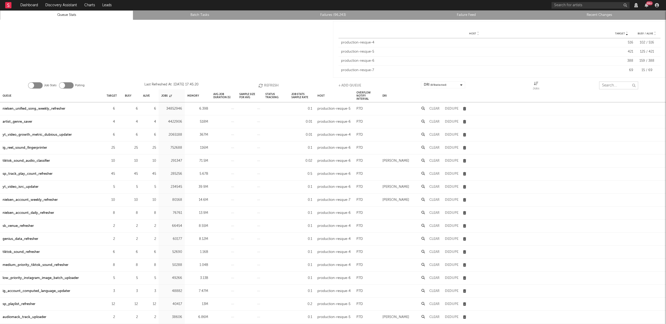
click at [616, 83] on input "text" at bounding box center [618, 85] width 39 height 8
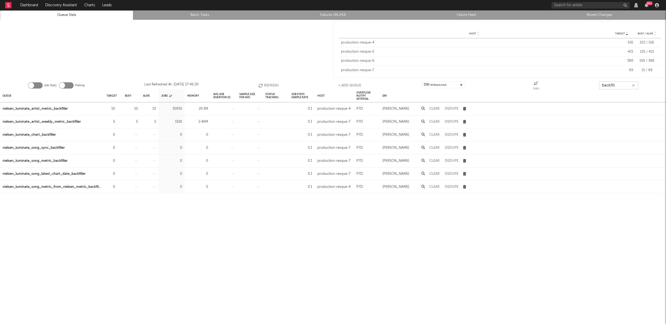
click at [260, 85] on icon "button" at bounding box center [261, 85] width 6 height 4
click at [55, 108] on div "nielsen_luminate_artist_metric_backfiller" at bounding box center [35, 109] width 65 height 6
click at [46, 122] on div "nielsen_luminate_artist_weekly_metric_backfiller" at bounding box center [42, 122] width 78 height 6
click at [267, 82] on button "Refresh" at bounding box center [268, 85] width 20 height 8
click at [264, 84] on button "Refresh" at bounding box center [268, 85] width 20 height 8
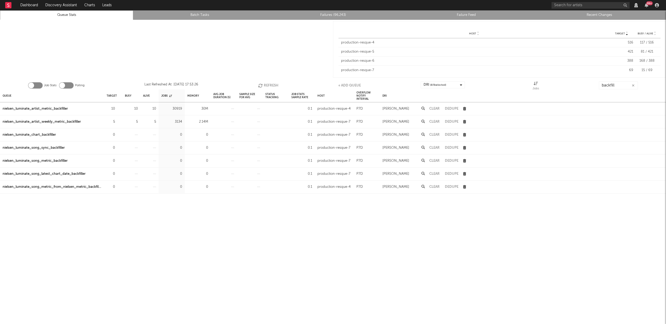
click at [264, 84] on button "Refresh" at bounding box center [268, 85] width 20 height 8
click at [329, 16] on link "Failures (96,243)" at bounding box center [332, 15] width 127 height 6
click at [619, 84] on input "backfill" at bounding box center [618, 85] width 39 height 8
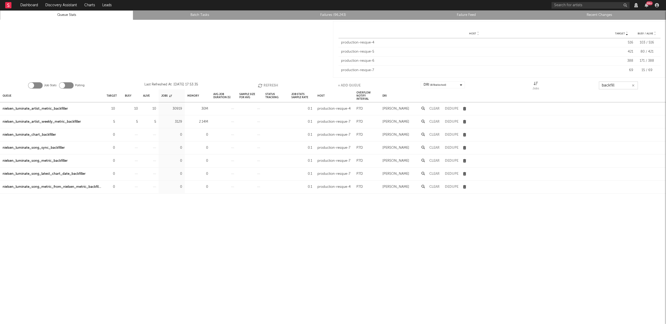
click at [619, 84] on input "backfill" at bounding box center [618, 85] width 39 height 8
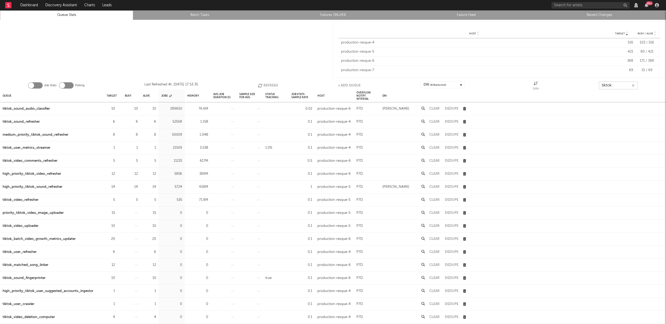
click at [268, 86] on button "Refresh" at bounding box center [268, 85] width 20 height 8
click at [269, 85] on button "Refresh" at bounding box center [268, 85] width 20 height 8
click at [267, 85] on button "Refresh" at bounding box center [268, 85] width 20 height 8
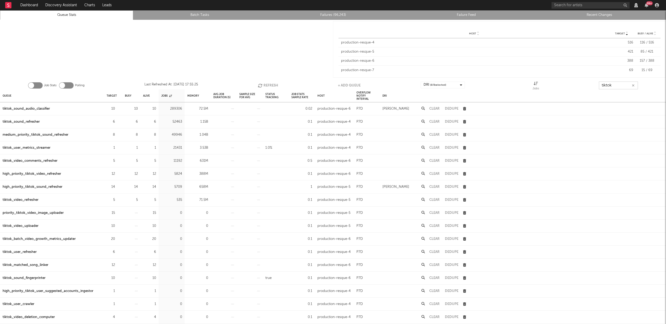
click at [265, 85] on button "Refresh" at bounding box center [268, 85] width 20 height 8
click at [263, 82] on button "Refresh" at bounding box center [268, 85] width 20 height 8
click at [268, 85] on button "Refresh" at bounding box center [268, 85] width 20 height 8
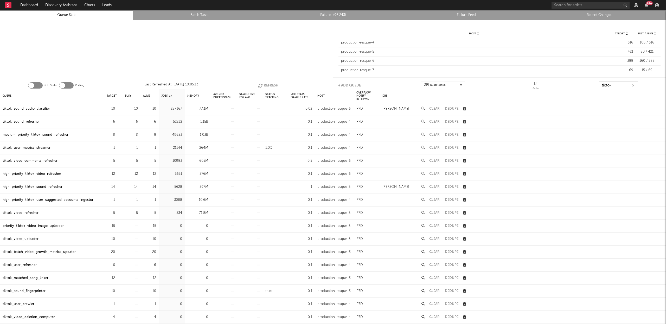
click at [614, 86] on input "tiktok" at bounding box center [618, 85] width 39 height 8
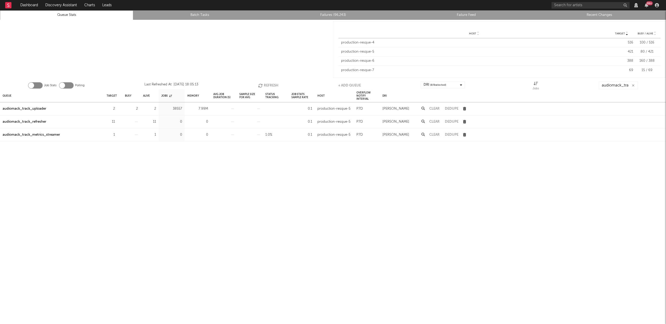
click at [30, 109] on div "audiomack_track_uploader" at bounding box center [25, 109] width 44 height 6
click at [435, 107] on button "Clear" at bounding box center [434, 108] width 10 height 3
click at [620, 87] on input "audiomack_tra" at bounding box center [618, 85] width 39 height 8
click at [44, 109] on div "tiktok_video_comments_refresher" at bounding box center [30, 109] width 55 height 6
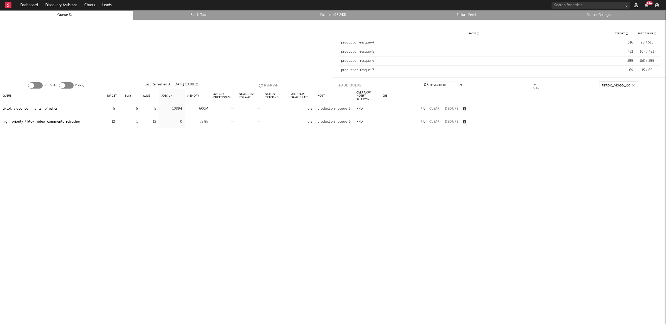
click at [625, 83] on input "tiktok_video_comm" at bounding box center [618, 85] width 39 height 8
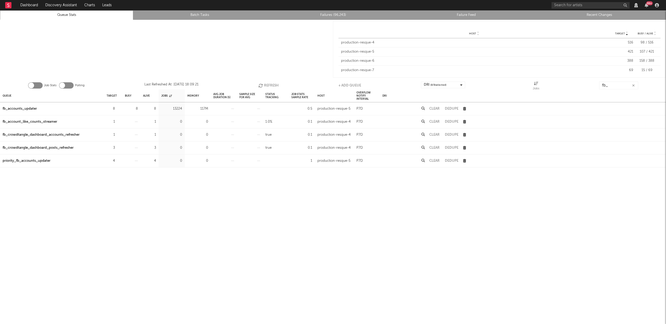
click at [27, 111] on div "fb_accounts_updater" at bounding box center [20, 109] width 34 height 6
click at [436, 108] on button "Clear" at bounding box center [434, 108] width 10 height 3
click at [267, 85] on button "Refresh" at bounding box center [268, 85] width 20 height 8
click at [617, 86] on input "fb_" at bounding box center [618, 85] width 39 height 8
click at [617, 85] on input "fb_" at bounding box center [618, 85] width 39 height 8
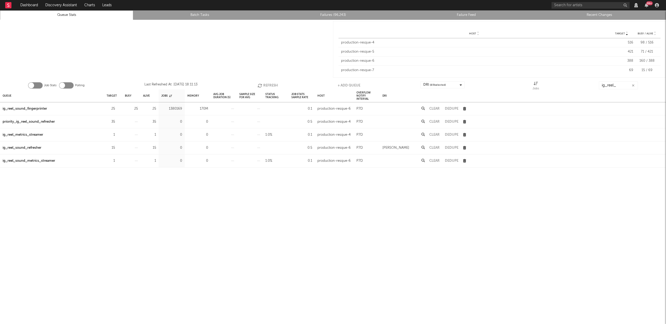
click at [28, 109] on div "ig_reel_sound_fingerprinter" at bounding box center [25, 109] width 44 height 6
click at [619, 86] on input "ig_reel_" at bounding box center [618, 85] width 39 height 8
click at [265, 85] on button "Refresh" at bounding box center [267, 85] width 20 height 8
click at [265, 85] on button "Refresh" at bounding box center [268, 85] width 20 height 8
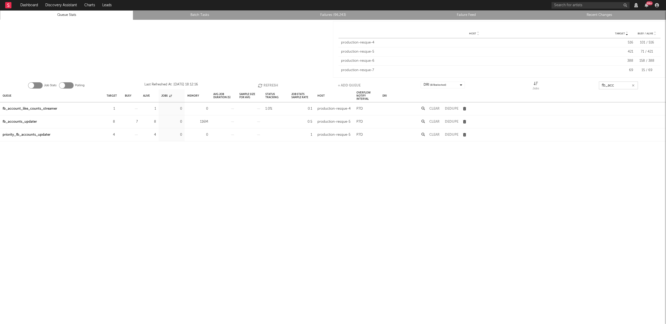
click at [615, 82] on input "fb_acc" at bounding box center [618, 85] width 39 height 8
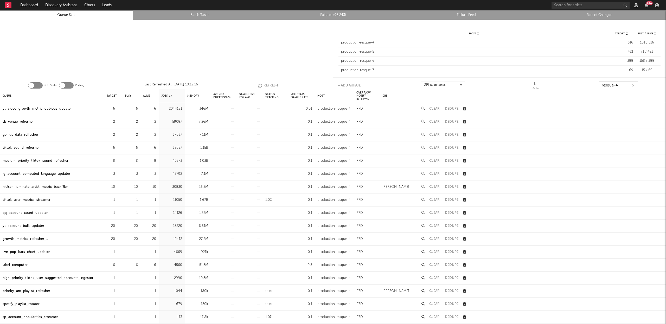
click at [264, 85] on button "Refresh" at bounding box center [268, 85] width 20 height 8
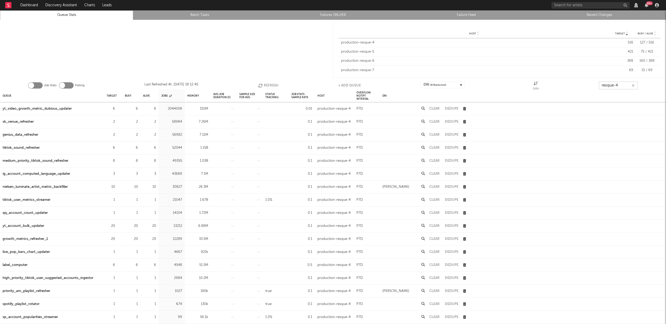
click at [271, 82] on button "Refresh" at bounding box center [268, 85] width 20 height 8
click at [271, 83] on button "Refresh" at bounding box center [268, 85] width 20 height 8
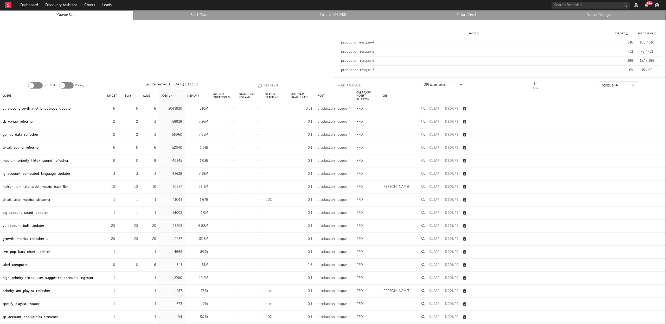
click at [269, 86] on button "Refresh" at bounding box center [268, 85] width 20 height 8
click at [263, 86] on icon "button" at bounding box center [261, 85] width 6 height 4
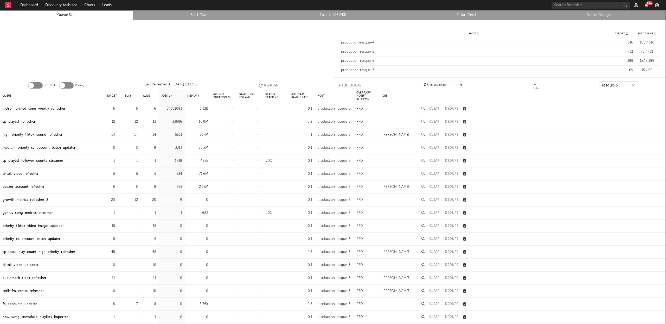
click at [277, 85] on button "Refresh" at bounding box center [268, 85] width 20 height 8
click at [28, 121] on div "sp_playlist_refresher" at bounding box center [19, 122] width 33 height 6
click at [268, 84] on button "Refresh" at bounding box center [268, 85] width 20 height 8
click at [268, 85] on button "Refresh" at bounding box center [268, 85] width 20 height 8
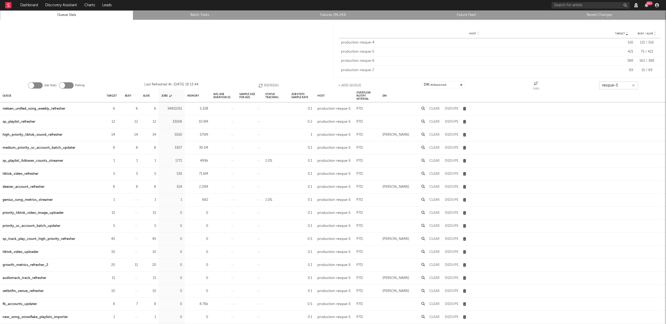
click at [621, 83] on input "resque-5" at bounding box center [618, 85] width 39 height 8
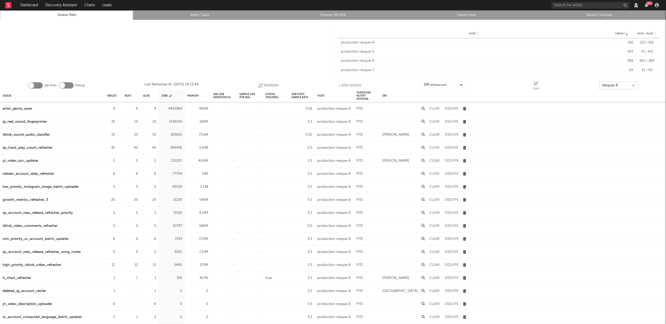
click at [276, 86] on button "Refresh" at bounding box center [268, 85] width 20 height 8
click at [275, 85] on button "Refresh" at bounding box center [268, 85] width 20 height 8
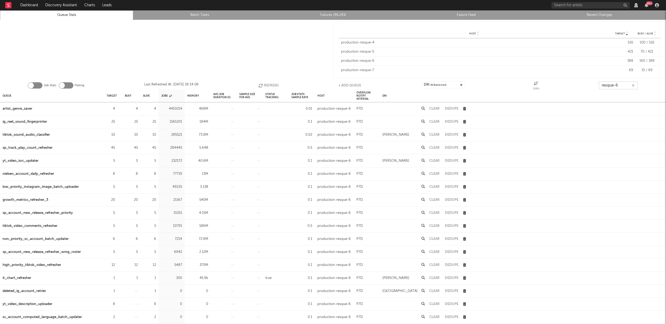
click at [275, 85] on button "Refresh" at bounding box center [268, 85] width 20 height 8
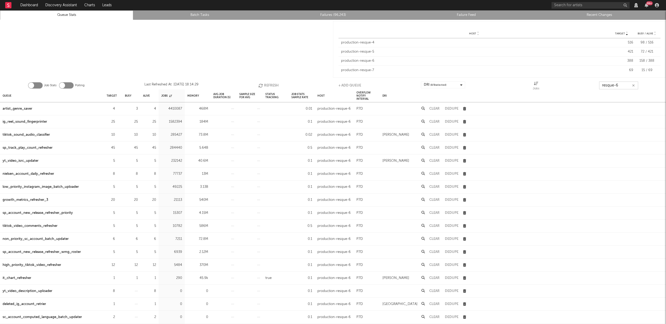
click at [275, 85] on button "Refresh" at bounding box center [268, 85] width 20 height 8
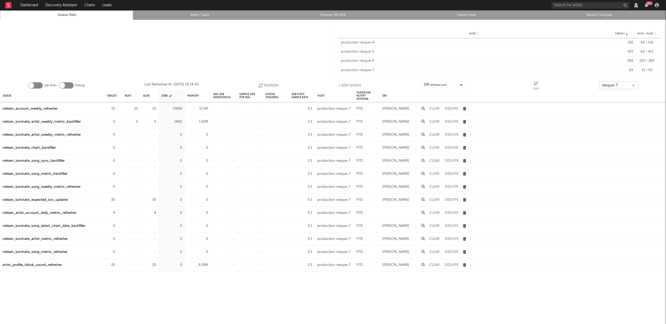
click at [262, 86] on icon "button" at bounding box center [261, 85] width 6 height 4
click at [275, 84] on button "Refresh" at bounding box center [268, 85] width 20 height 8
click at [274, 84] on button "Refresh" at bounding box center [268, 85] width 20 height 8
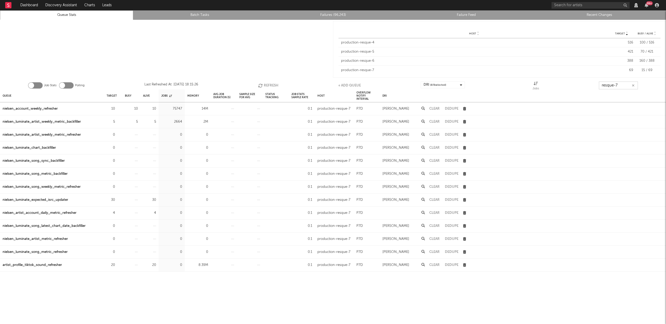
click at [616, 84] on input "resque-7" at bounding box center [618, 85] width 39 height 8
click at [620, 85] on input "resque-7" at bounding box center [618, 85] width 39 height 8
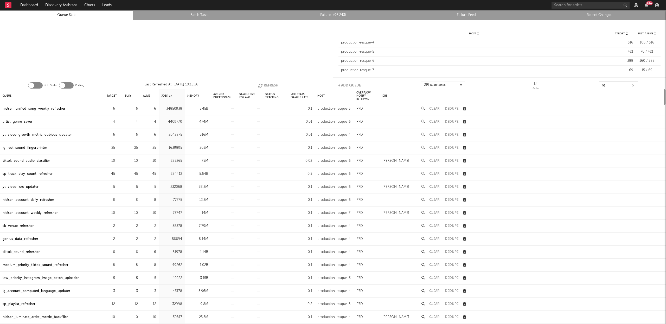
type input "r"
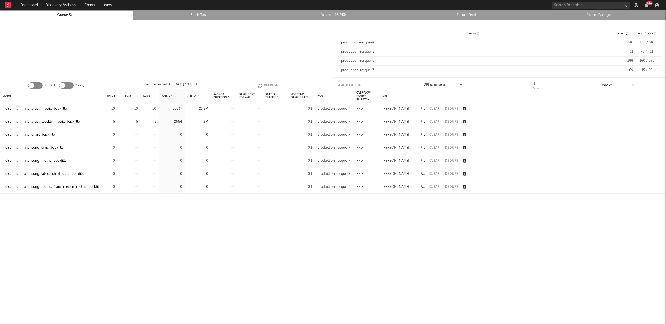
click at [273, 82] on button "Refresh" at bounding box center [268, 85] width 20 height 8
type input "backfill"
click at [270, 85] on button "Refresh" at bounding box center [268, 85] width 20 height 8
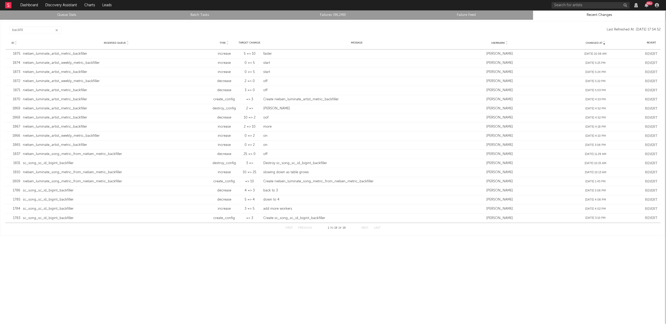
click at [56, 30] on icon "button" at bounding box center [56, 30] width 3 height 3
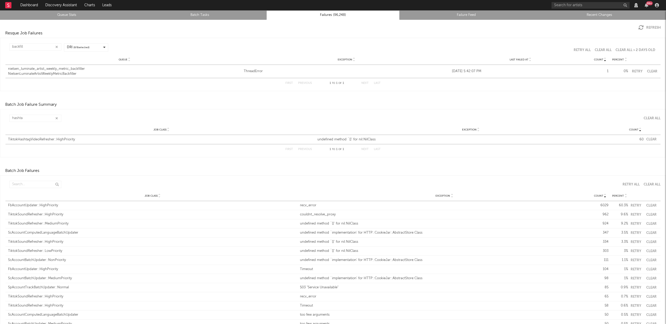
click at [56, 45] on icon "button" at bounding box center [56, 46] width 3 height 3
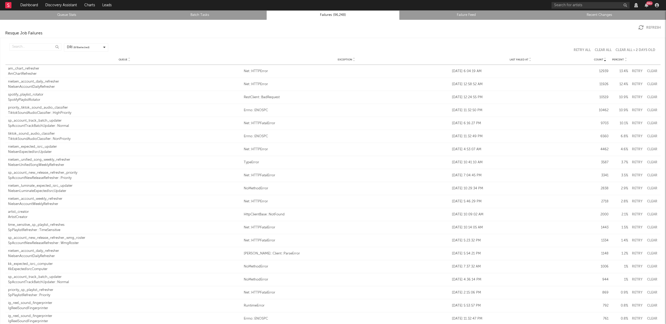
click at [527, 62] on div "Queue Exception Last Failed At Count Percent" at bounding box center [332, 59] width 655 height 10
click at [529, 60] on icon at bounding box center [530, 61] width 3 height 2
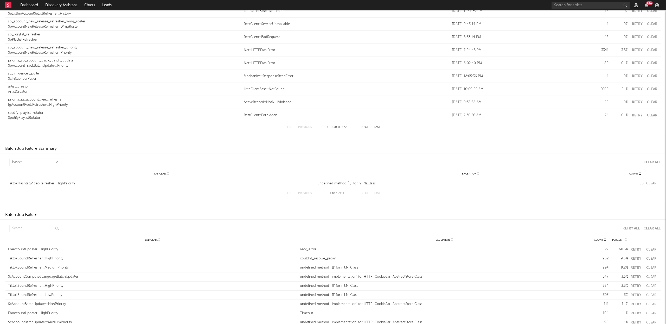
scroll to position [680, 0]
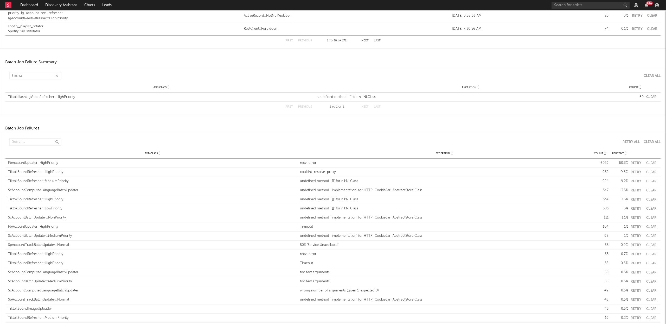
click at [55, 75] on icon "button" at bounding box center [56, 75] width 3 height 3
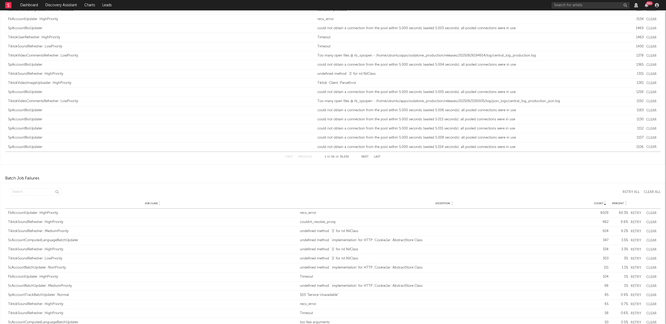
scroll to position [0, 0]
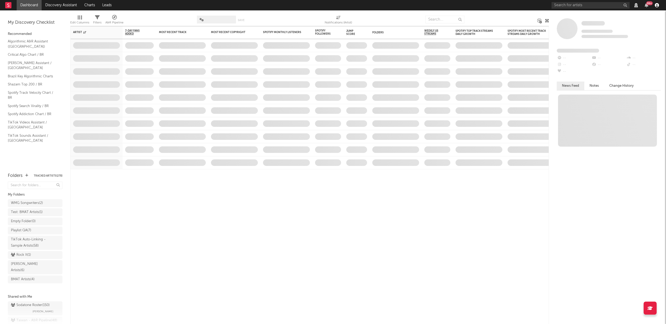
click at [657, 6] on icon "button" at bounding box center [657, 5] width 4 height 4
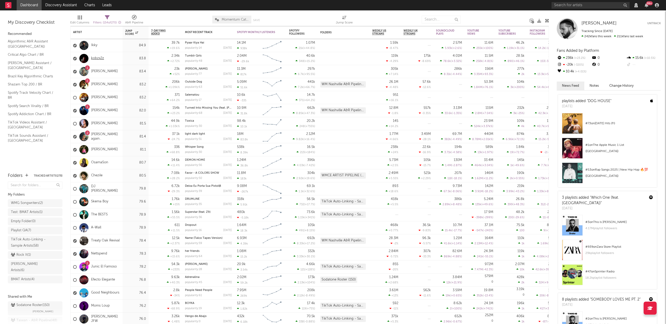
click at [96, 57] on link "kobzx2z" at bounding box center [97, 58] width 13 height 4
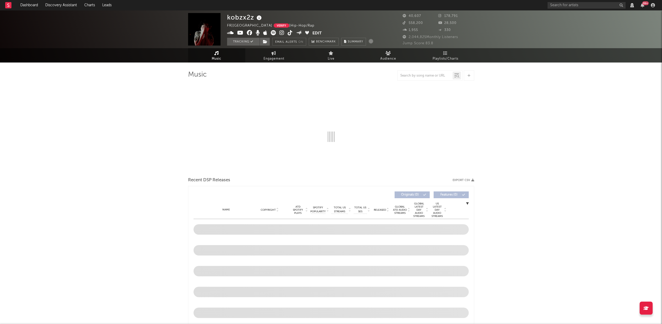
select select "View all"
select select "6m"
select select "View all"
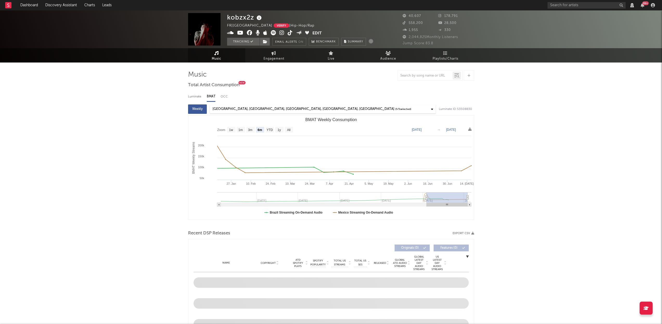
select select "View all"
select select "6m"
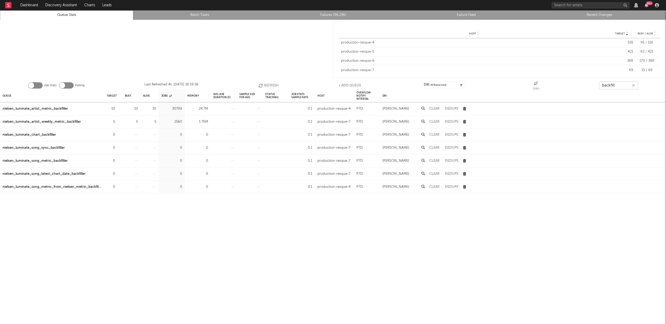
click at [612, 83] on input "backfill" at bounding box center [618, 85] width 39 height 8
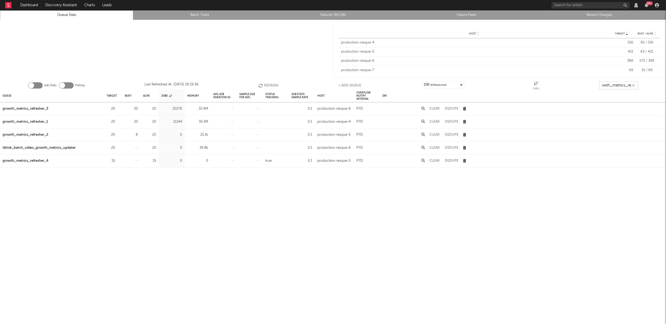
scroll to position [0, 6]
type input "growth_metrics_ref"
